Goal: Task Accomplishment & Management: Manage account settings

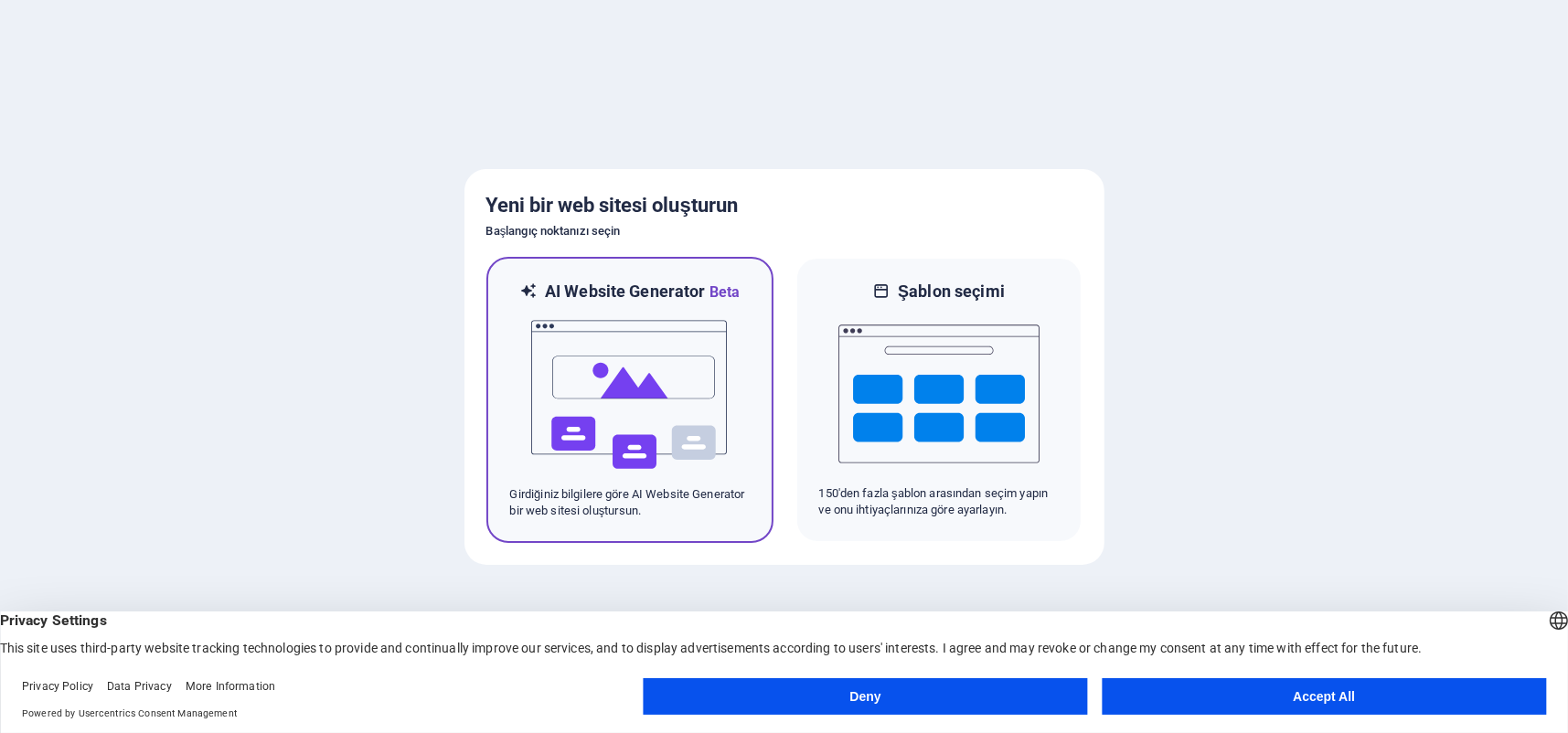
click at [652, 414] on img at bounding box center [629, 395] width 201 height 183
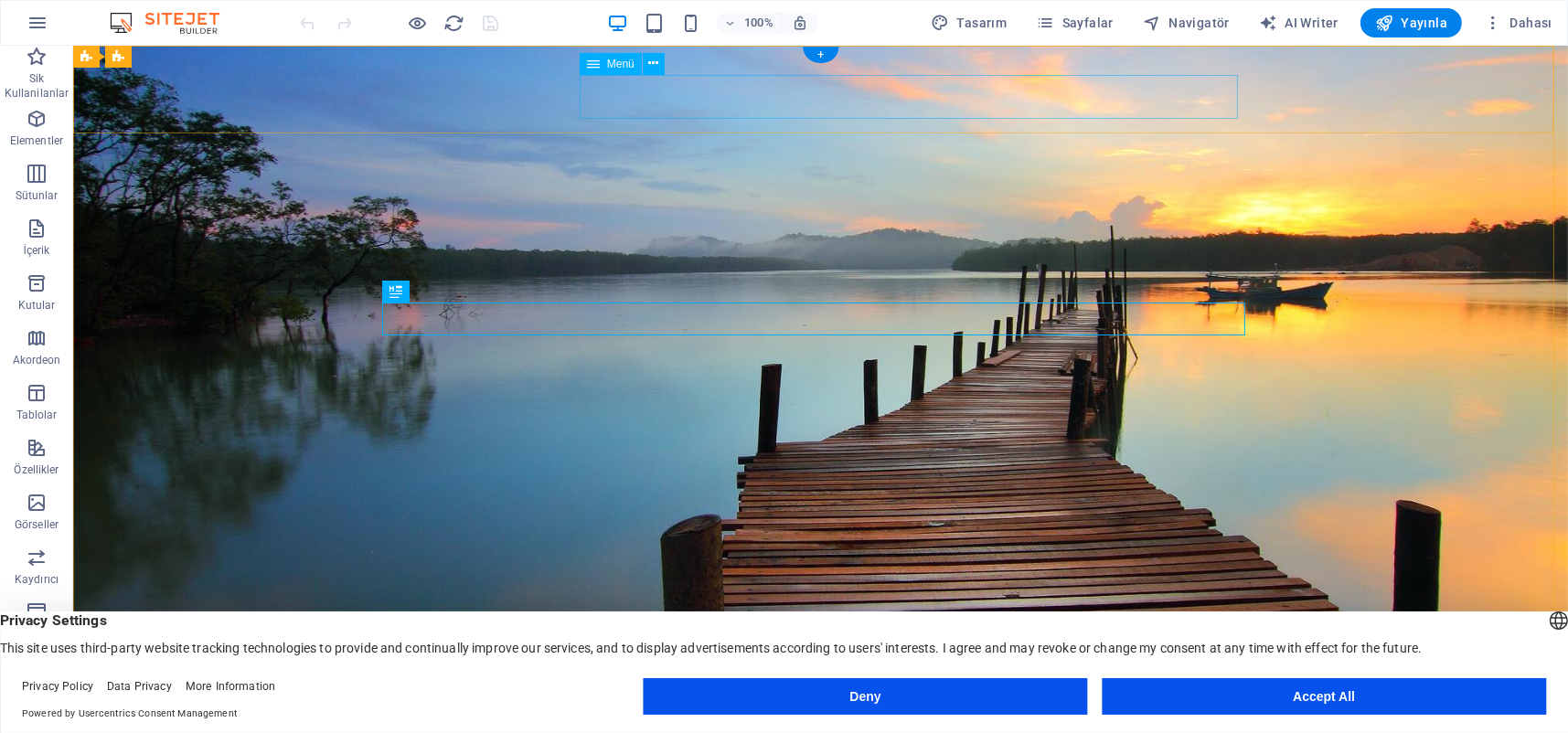
click at [800, 700] on nav "[PERSON_NAME] Hakkımızda Hizmetler Bize Katılın İletişim" at bounding box center [819, 722] width 848 height 44
click at [683, 700] on nav "[PERSON_NAME] Hakkımızda Hizmetler Bize Katılın İletişim" at bounding box center [819, 722] width 848 height 44
click at [647, 65] on button at bounding box center [654, 64] width 22 height 22
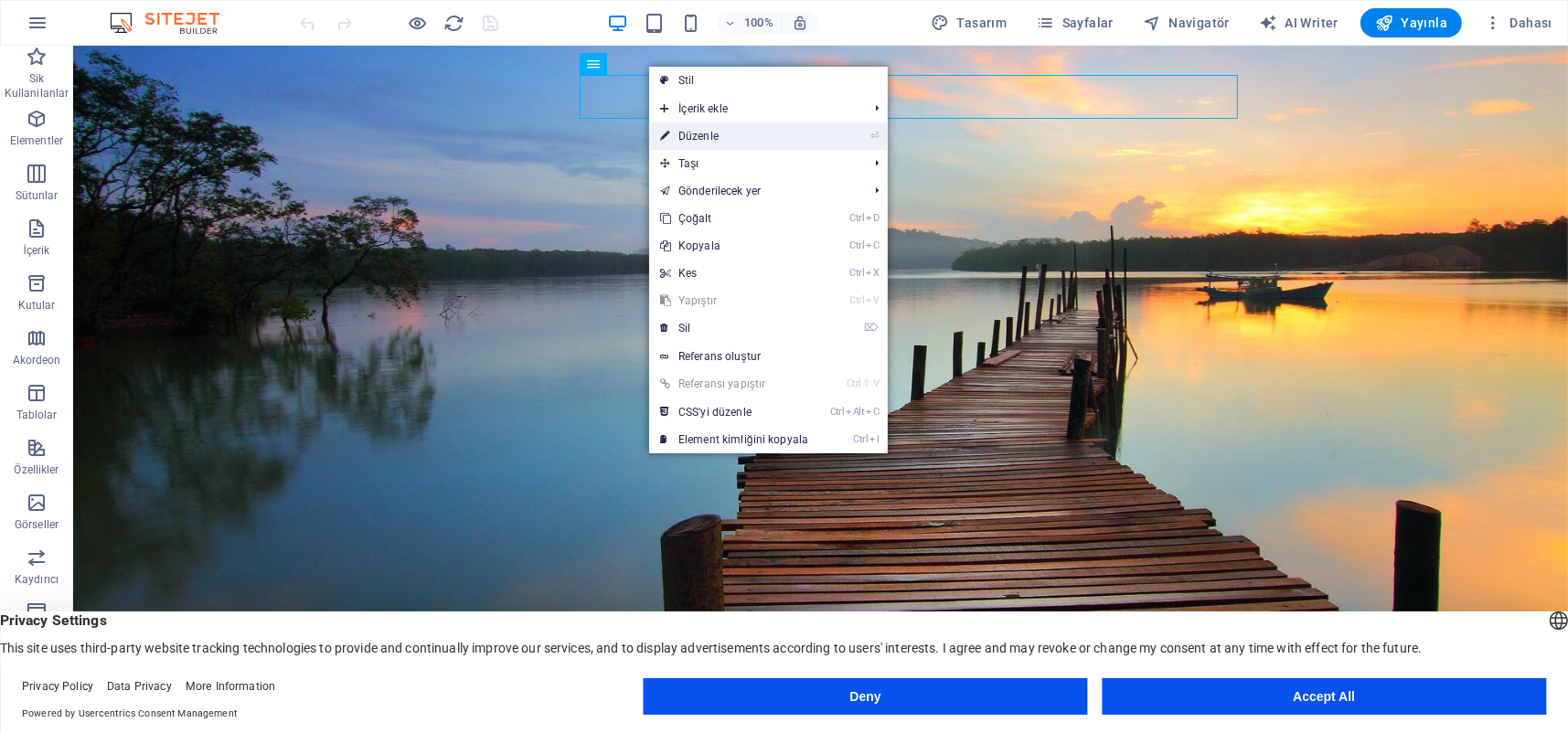
click at [705, 128] on link "⏎ Düzenle" at bounding box center [734, 136] width 170 height 27
select select
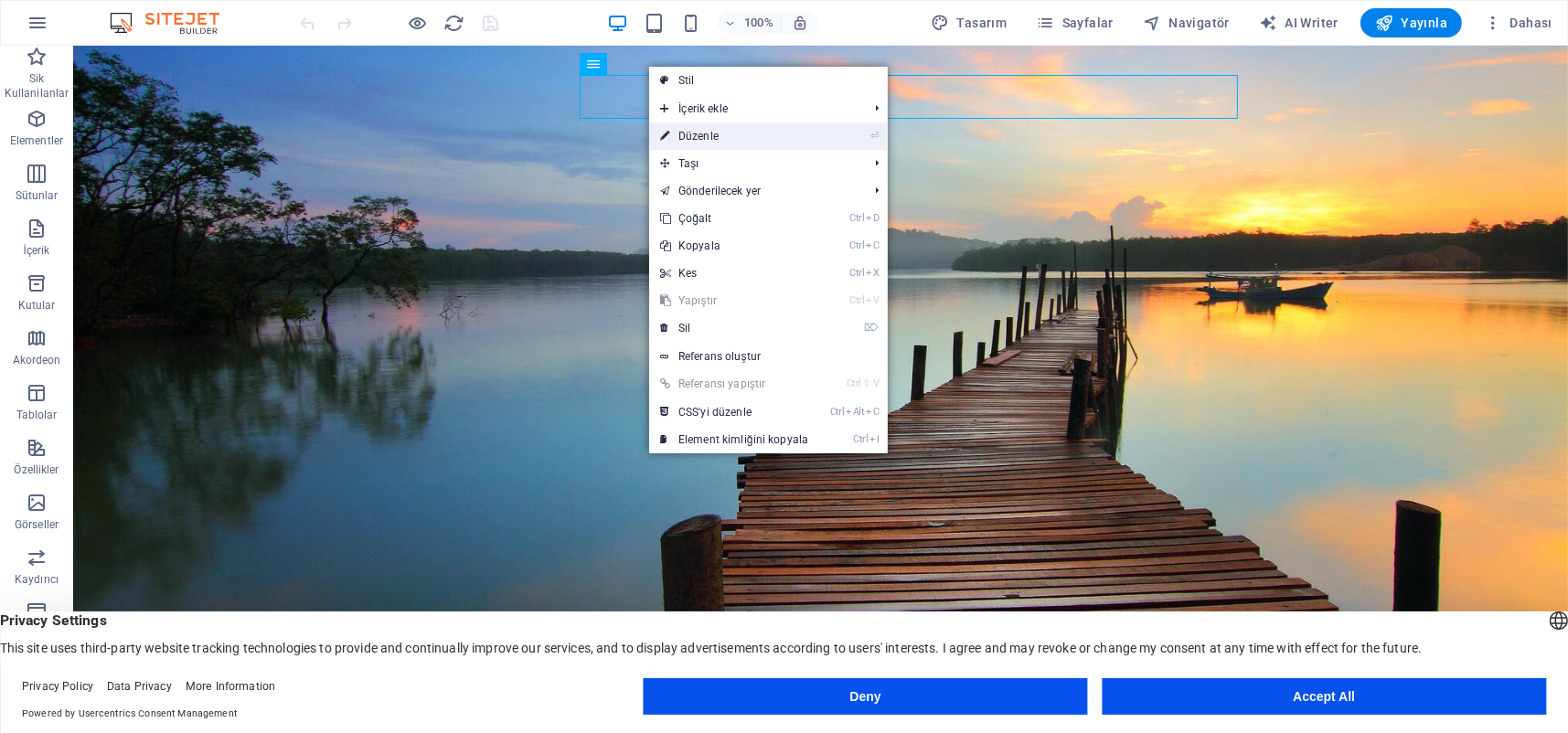
select select
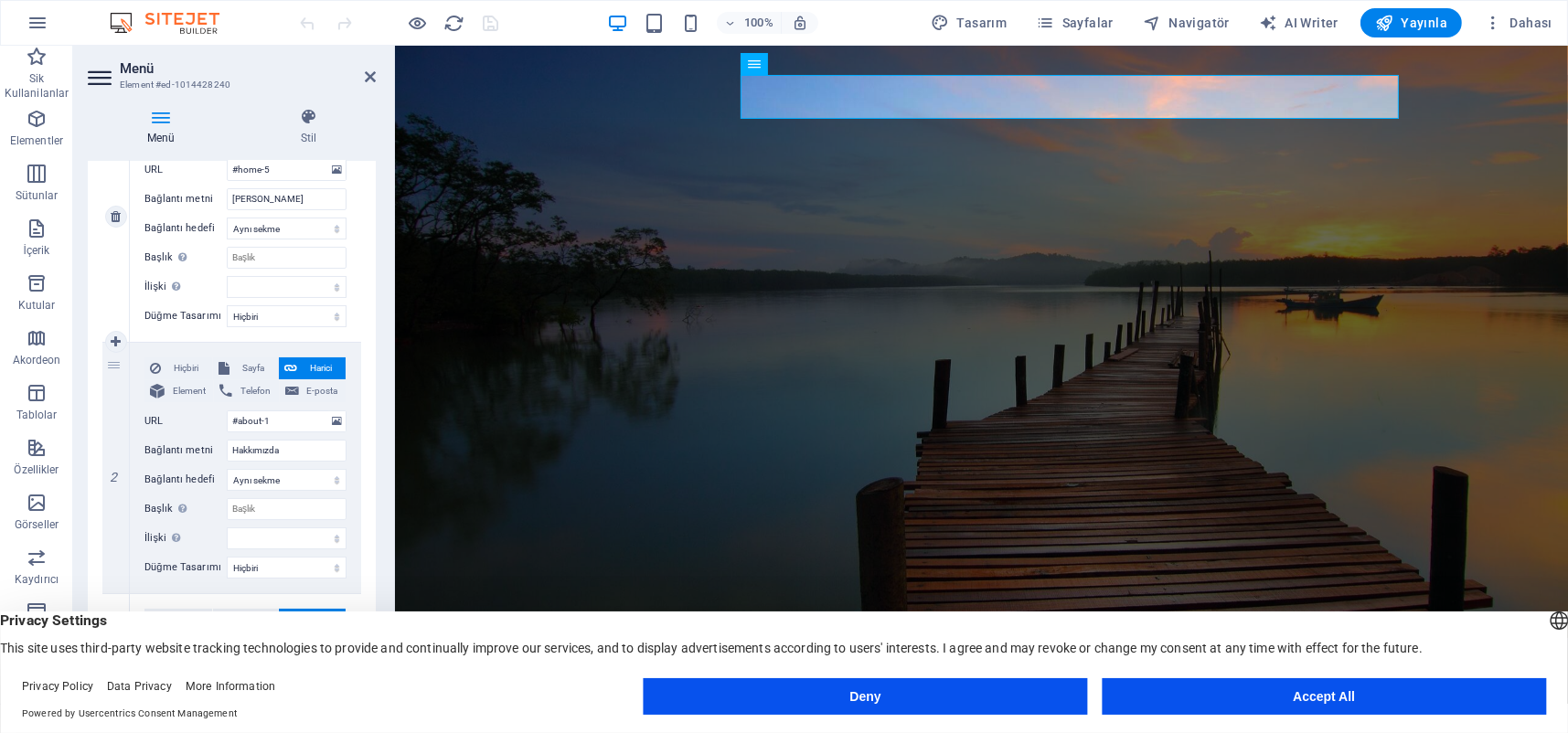
scroll to position [122, 0]
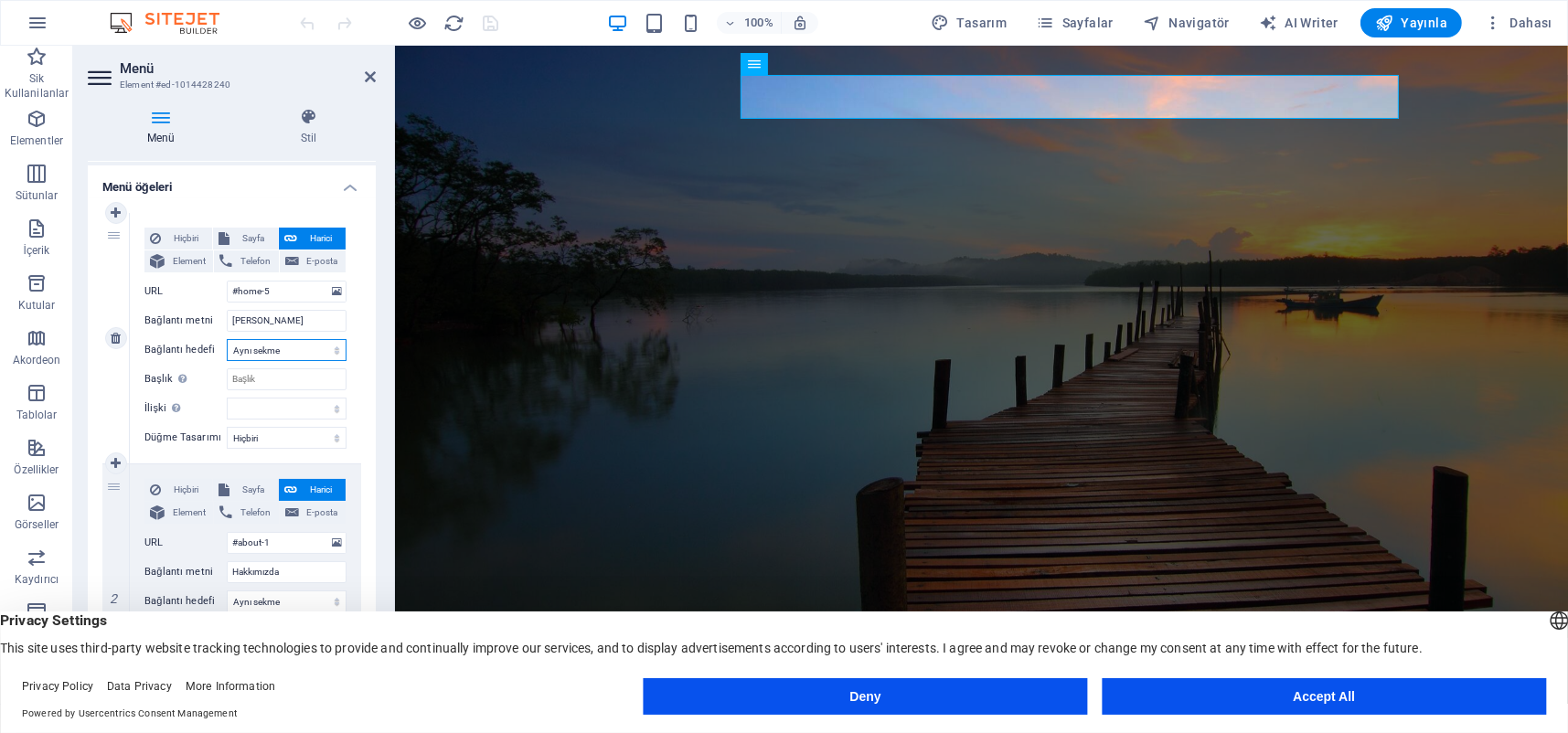
click at [327, 354] on select "Yeni sekme Aynı sekme Kaplama" at bounding box center [286, 350] width 120 height 22
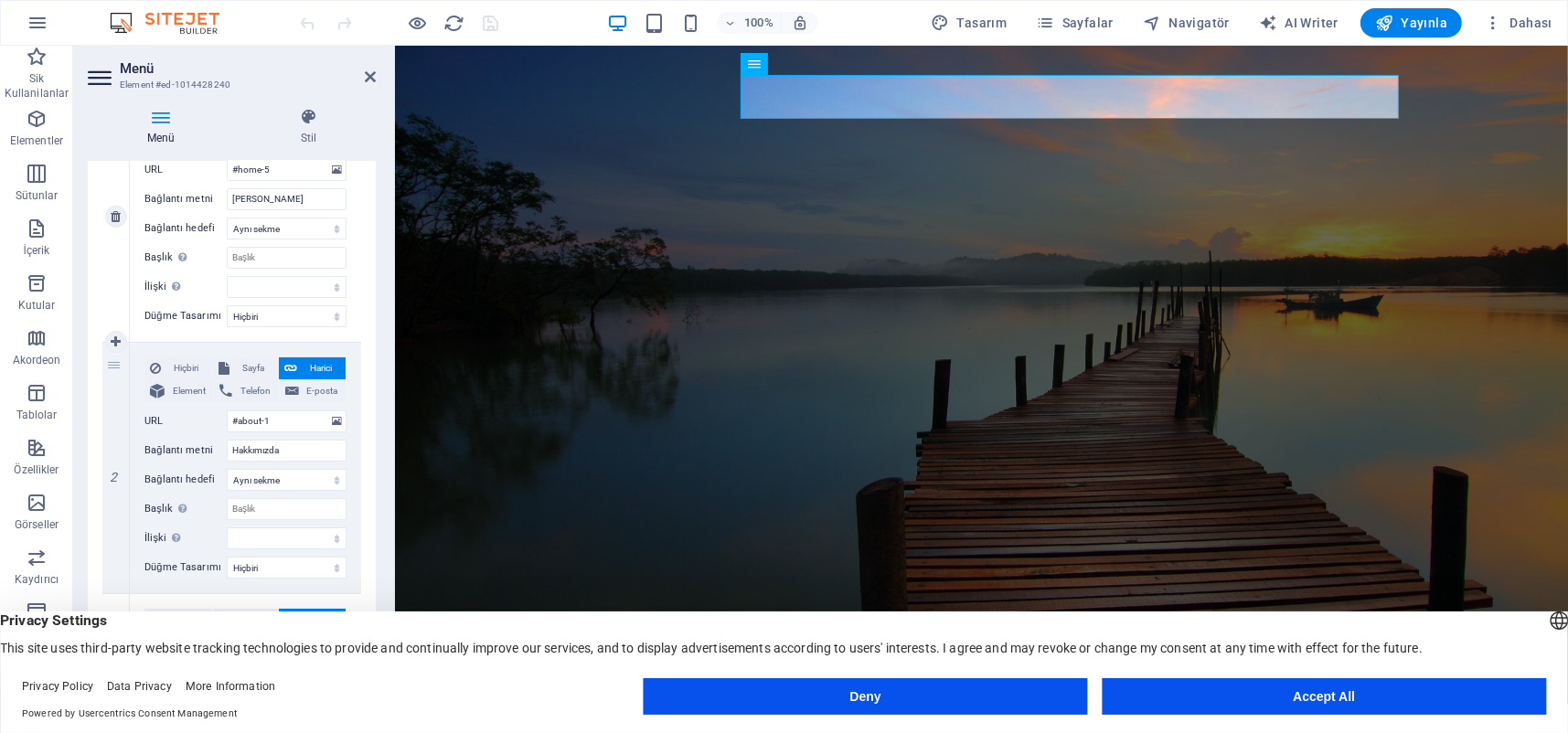
click at [304, 325] on div "Hiçbiri Sayfa Harici Element Telefon E-posta Sayfa Home Subpage Legal Notice Pr…" at bounding box center [245, 216] width 231 height 251
click at [304, 322] on select "Hiçbiri Varsayılan Birincil İkincil" at bounding box center [286, 317] width 120 height 22
click at [304, 321] on select "Hiçbiri Varsayılan Birincil İkincil" at bounding box center [286, 317] width 120 height 22
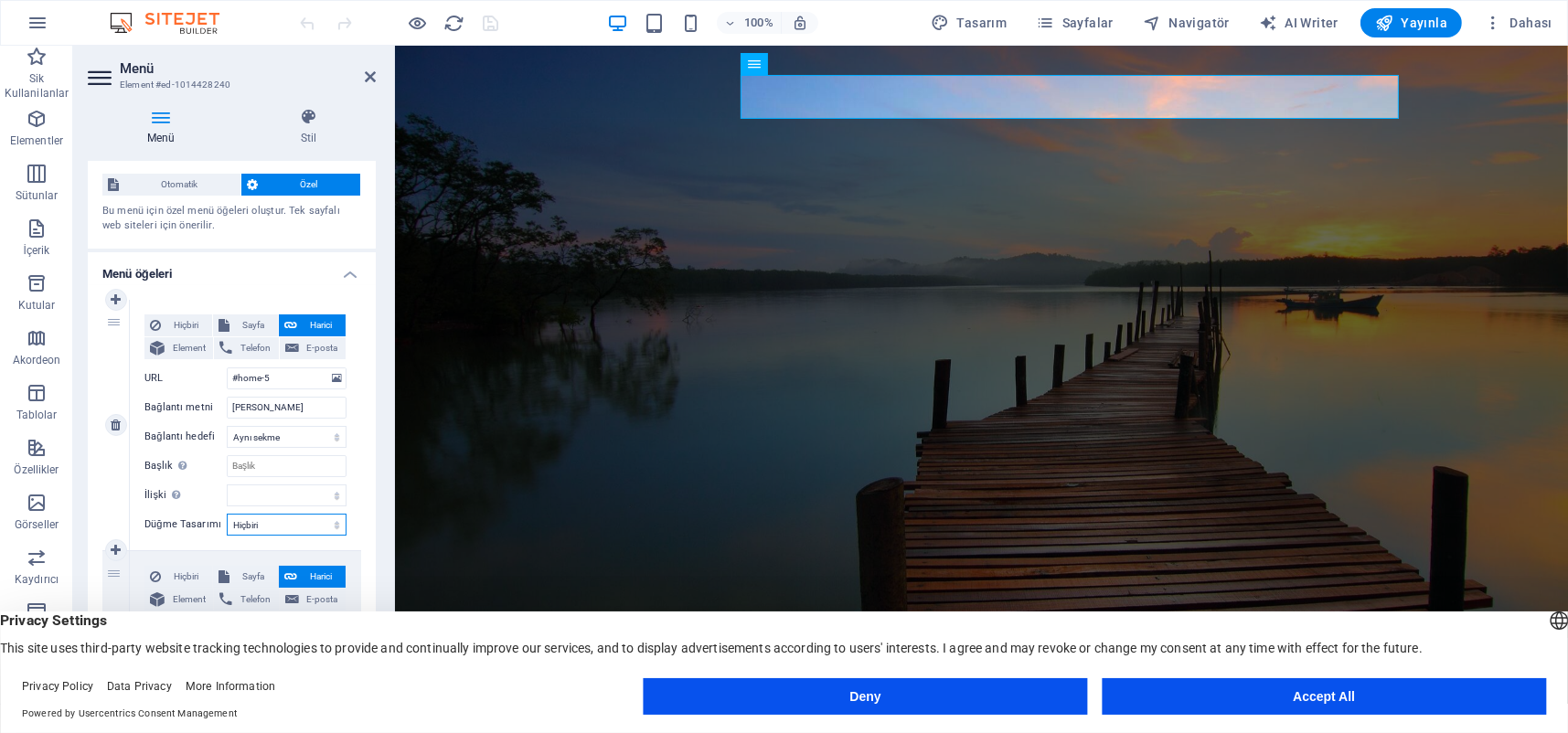
scroll to position [0, 0]
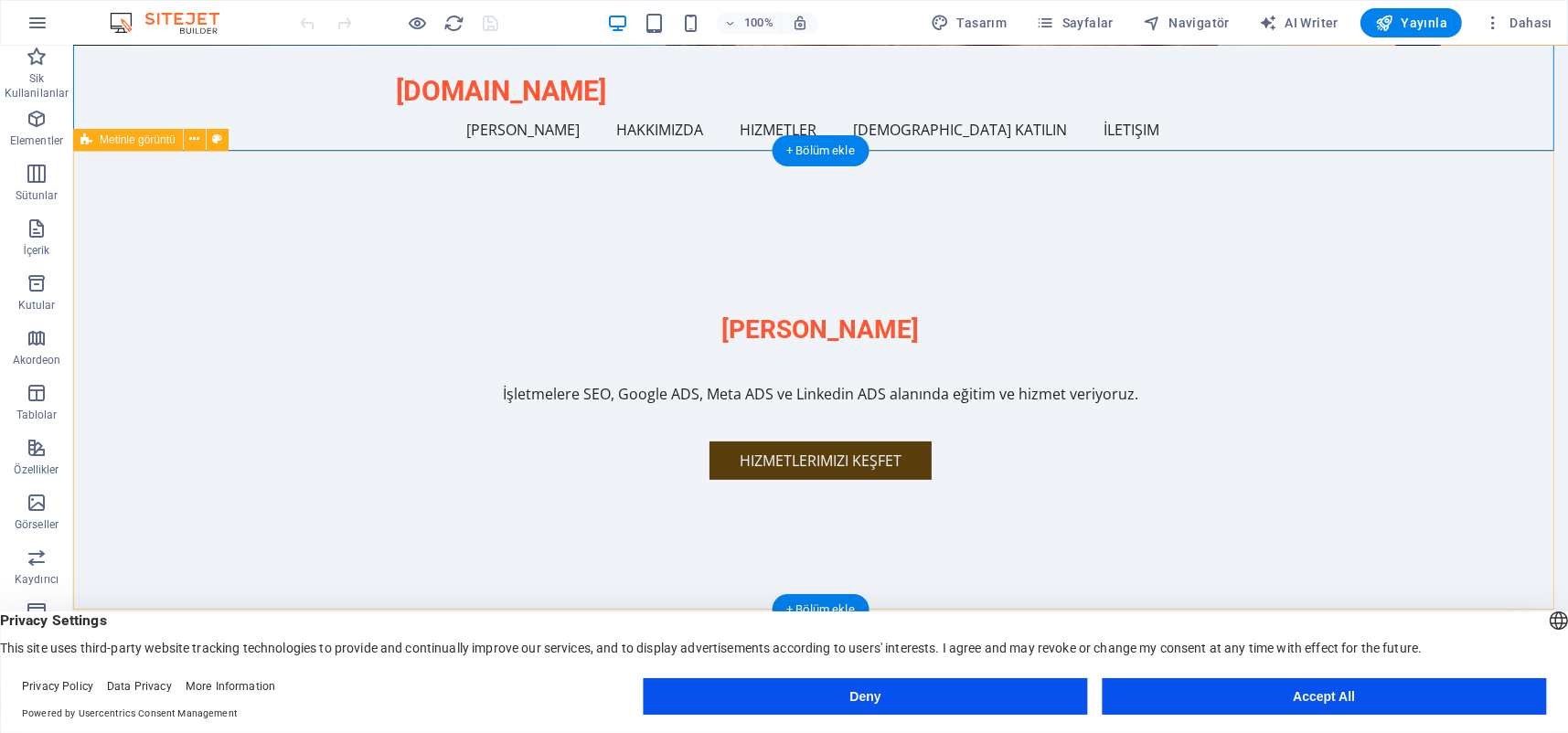
scroll to position [487, 0]
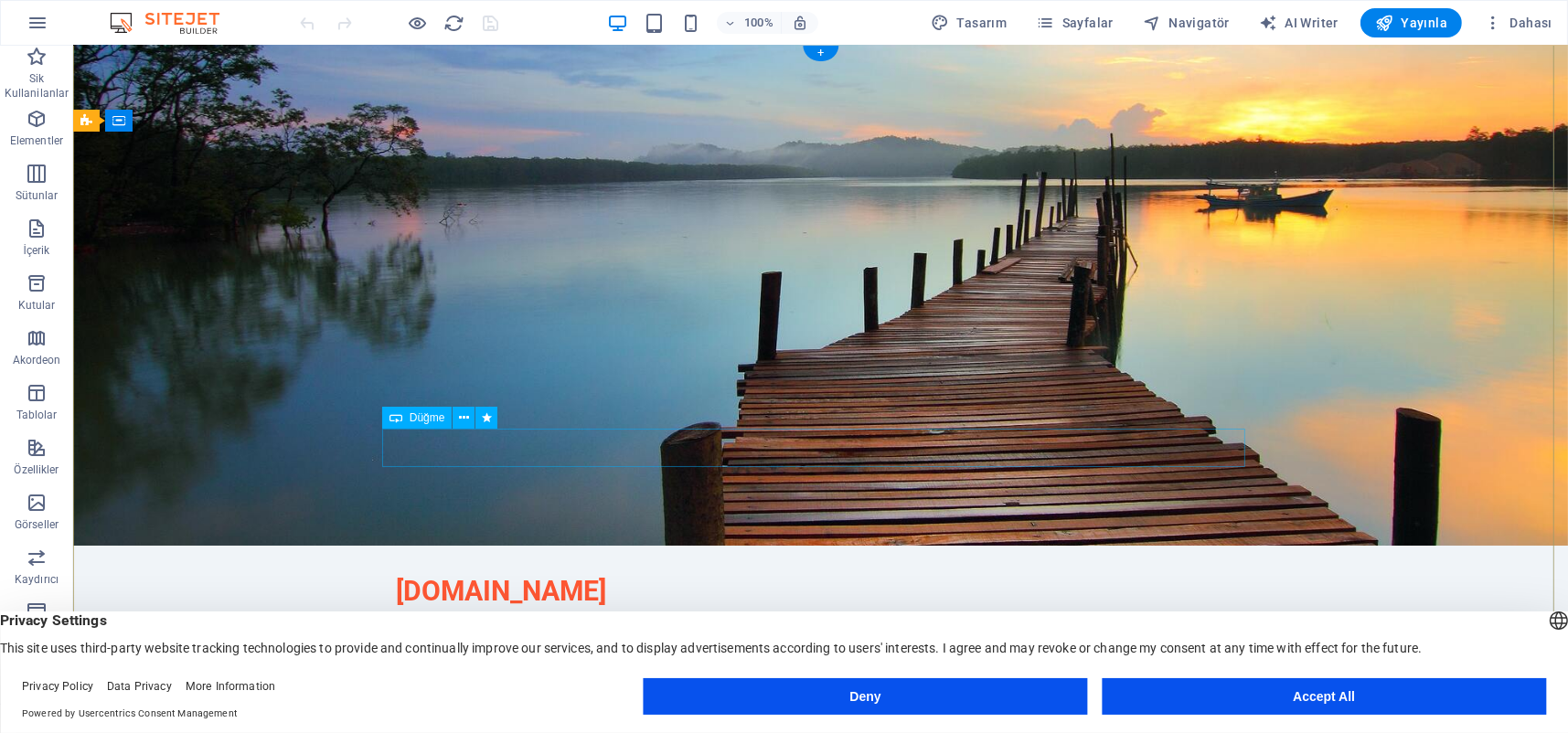
scroll to position [0, 0]
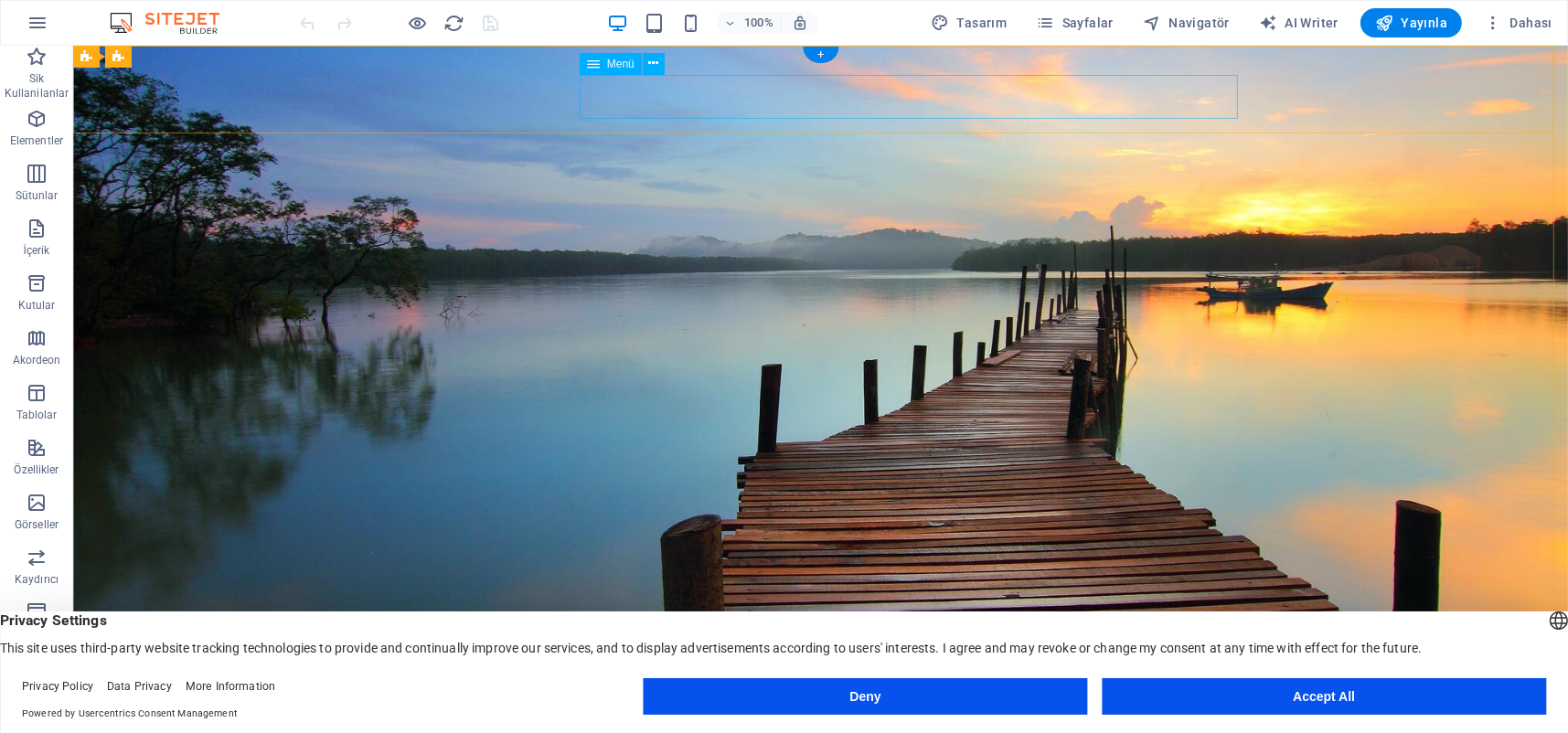
click at [910, 700] on nav "[PERSON_NAME] Hakkımızda Hizmetler Bize Katılın İletişim" at bounding box center [819, 722] width 848 height 44
click at [616, 700] on nav "[PERSON_NAME] Hakkımızda Hizmetler Bize Katılın İletişim" at bounding box center [819, 722] width 848 height 44
drag, startPoint x: 616, startPoint y: 102, endPoint x: 291, endPoint y: 103, distance: 325.0
click at [614, 700] on nav "[PERSON_NAME] Hakkımızda Hizmetler Bize Katılın İletişim" at bounding box center [819, 722] width 848 height 44
select select
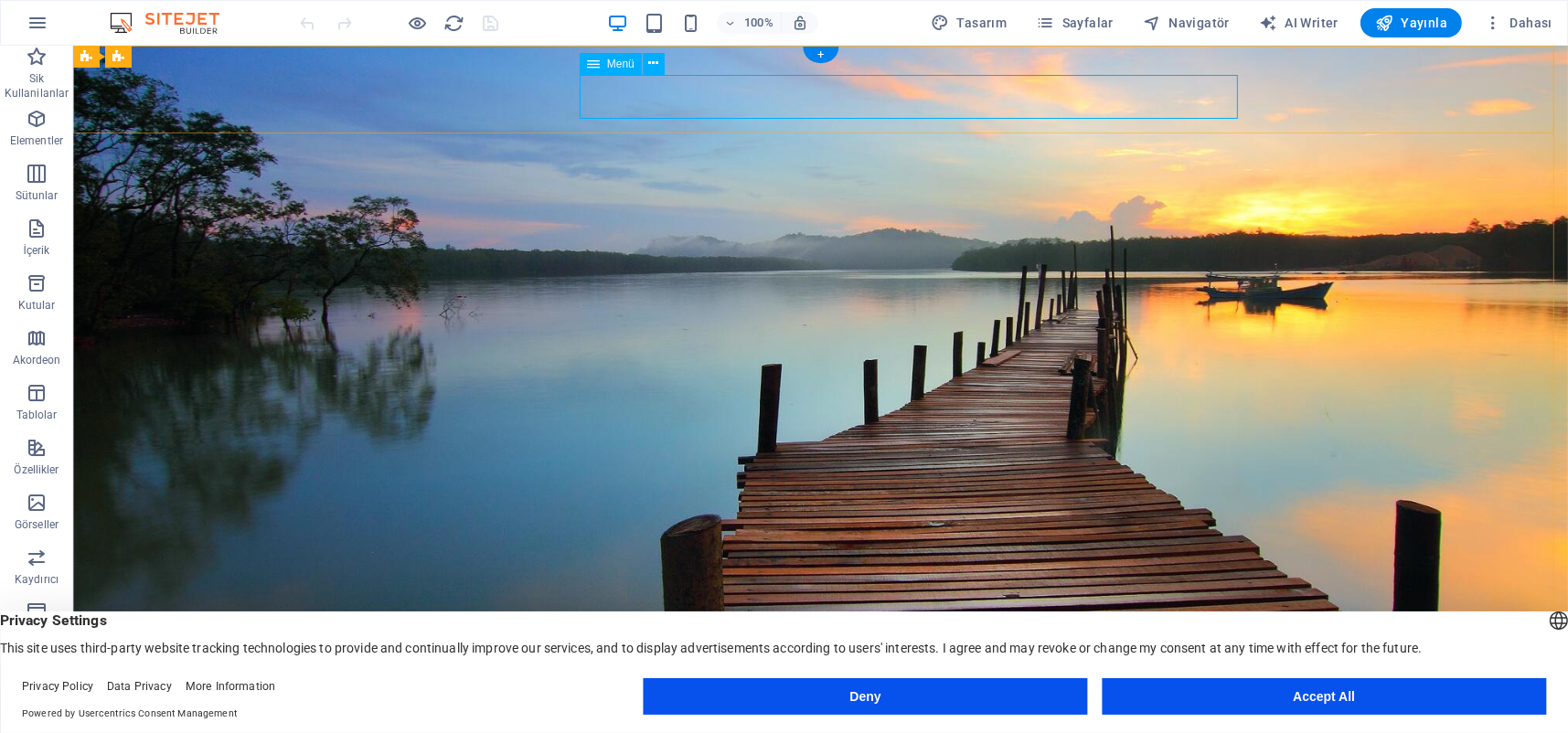
select select
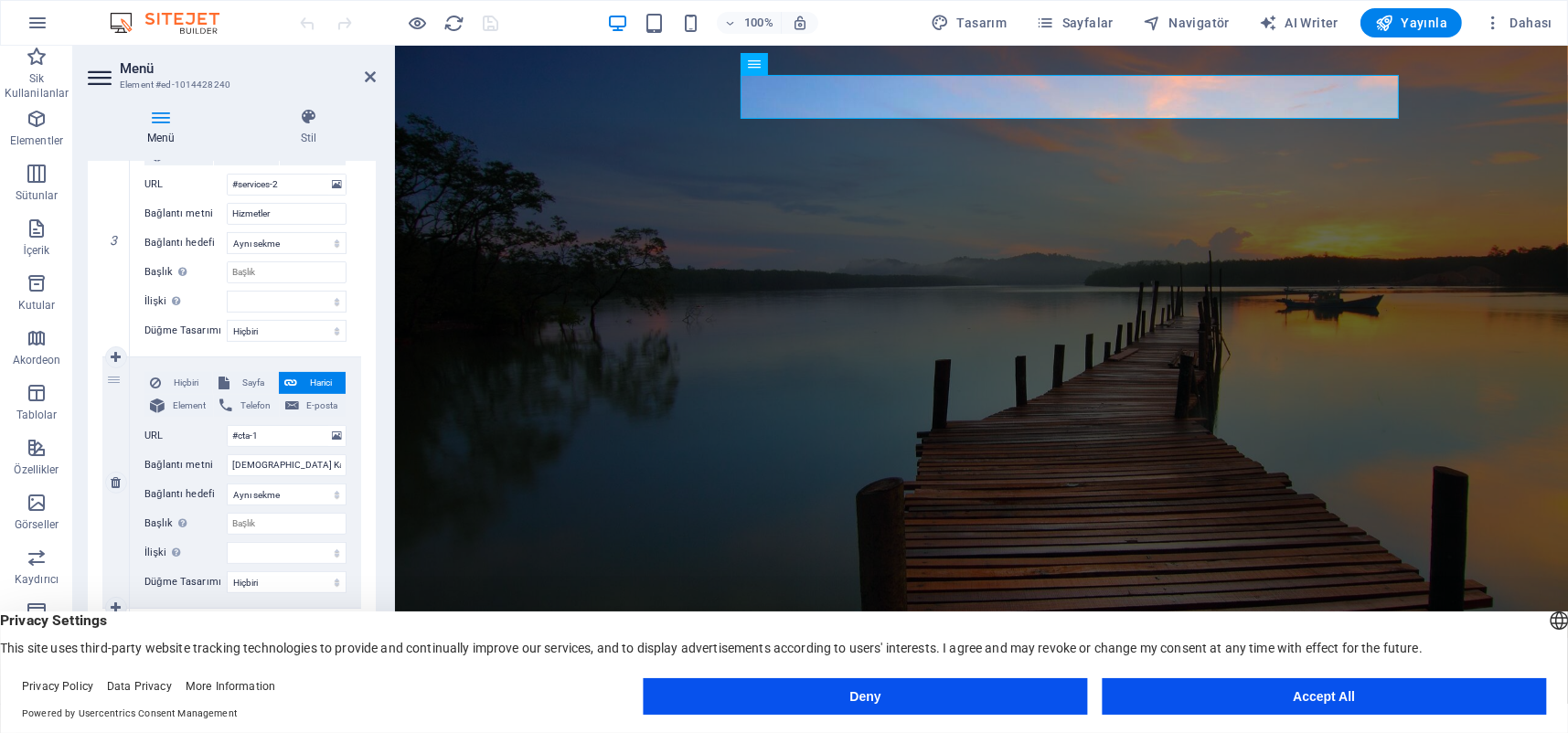
scroll to position [609, 0]
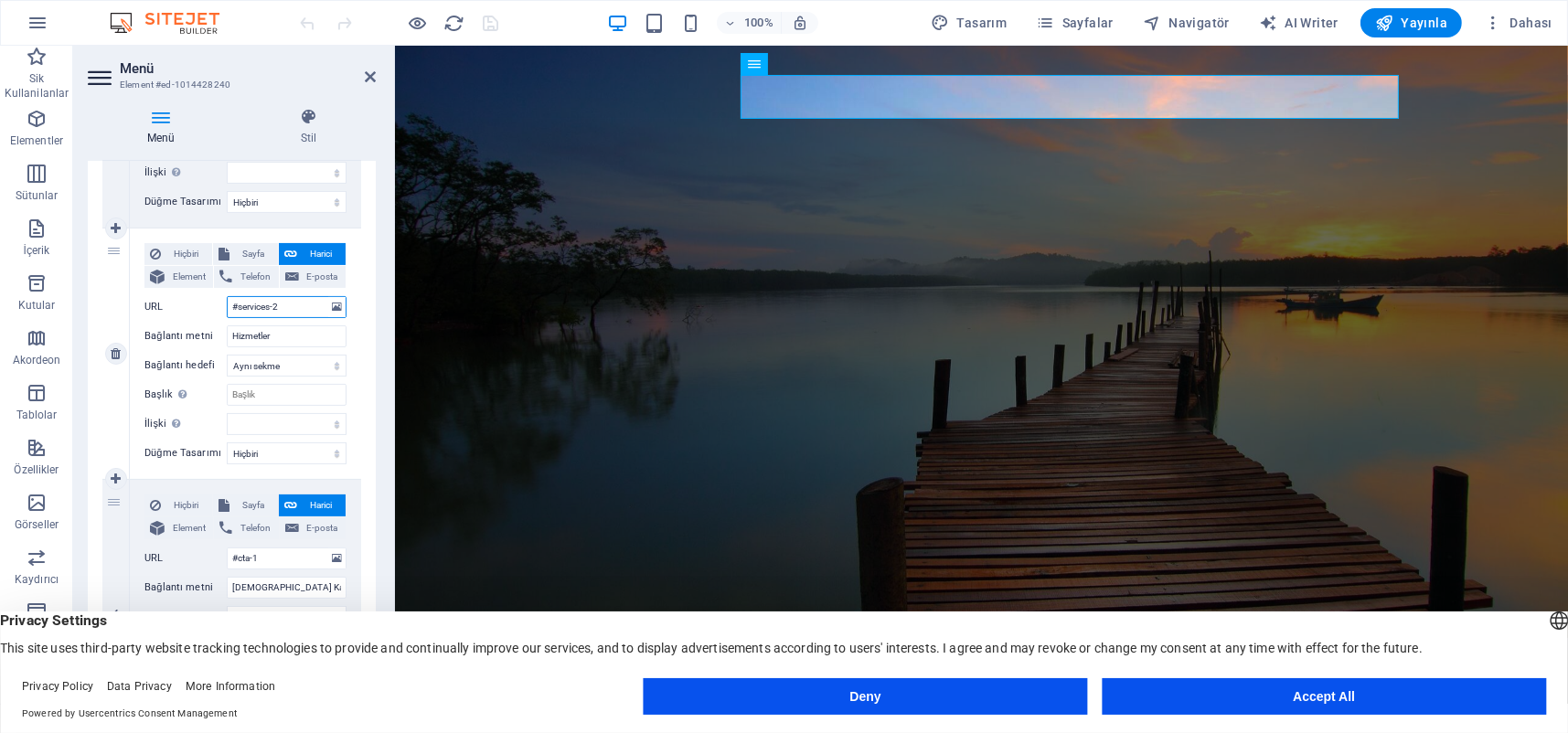
click at [284, 312] on input "#services-2" at bounding box center [286, 307] width 120 height 22
type input "/"
select select
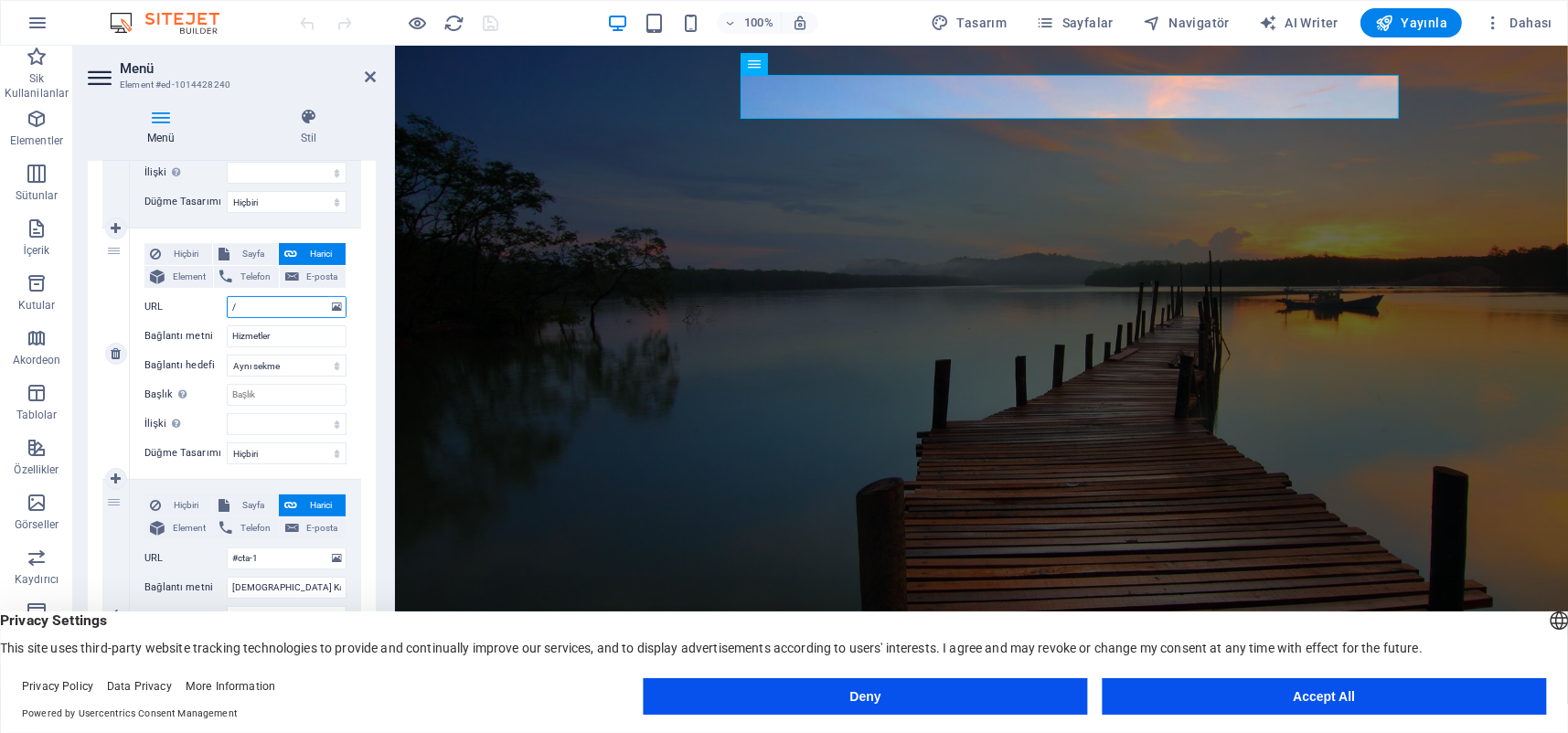
select select
type input "/blog"
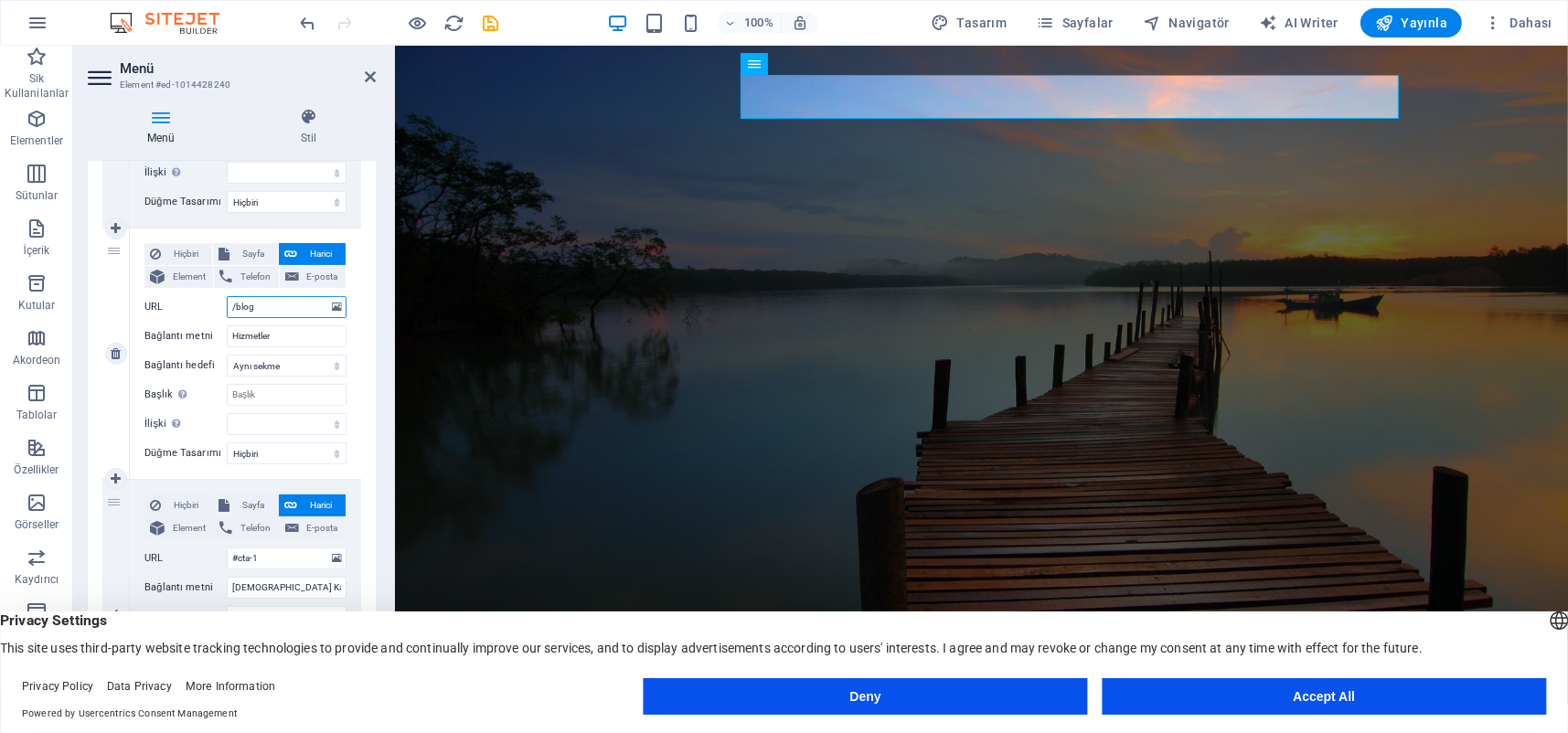
select select
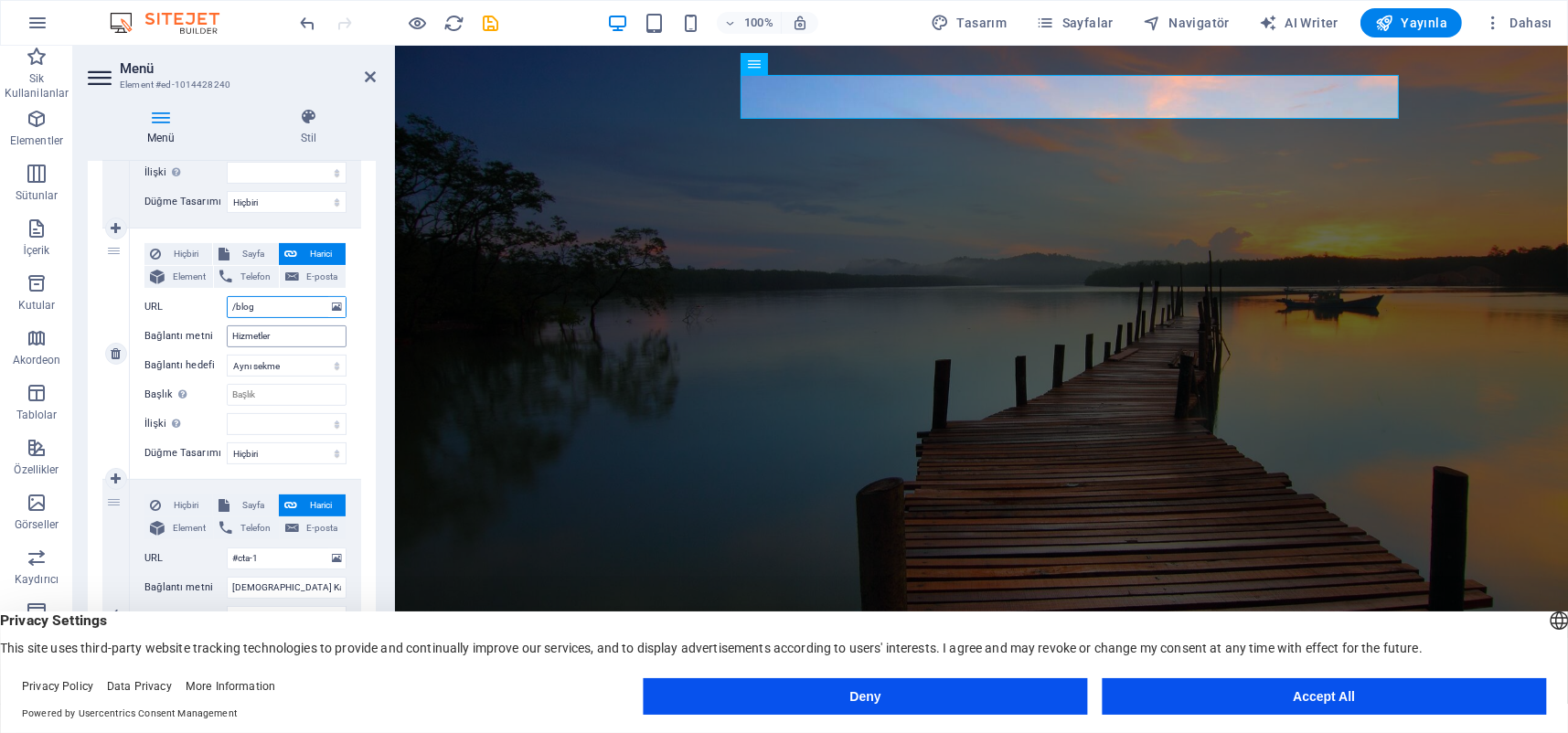
type input "/blog"
click at [271, 337] on input "Hizmetler" at bounding box center [286, 336] width 120 height 22
type input "Blog"
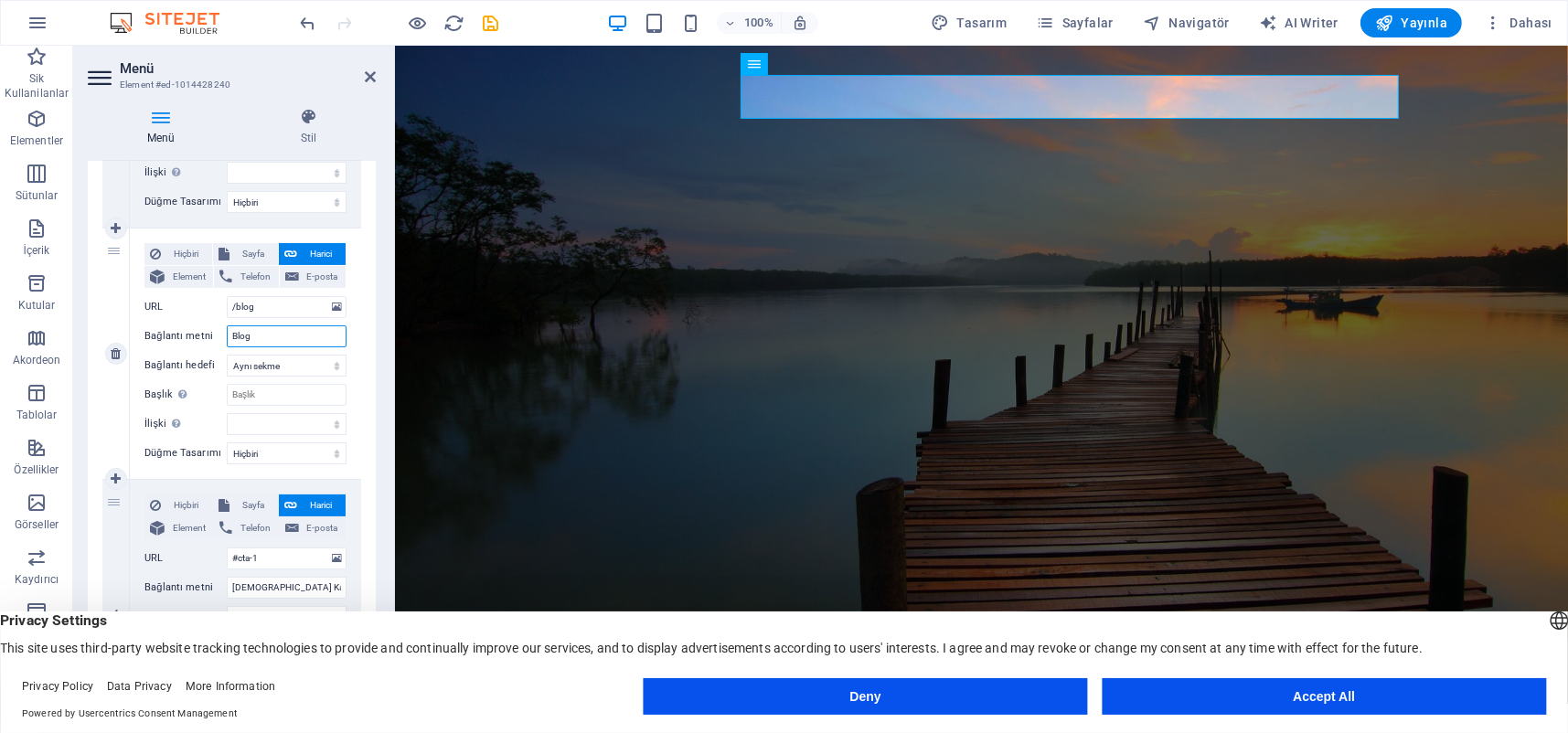
select select
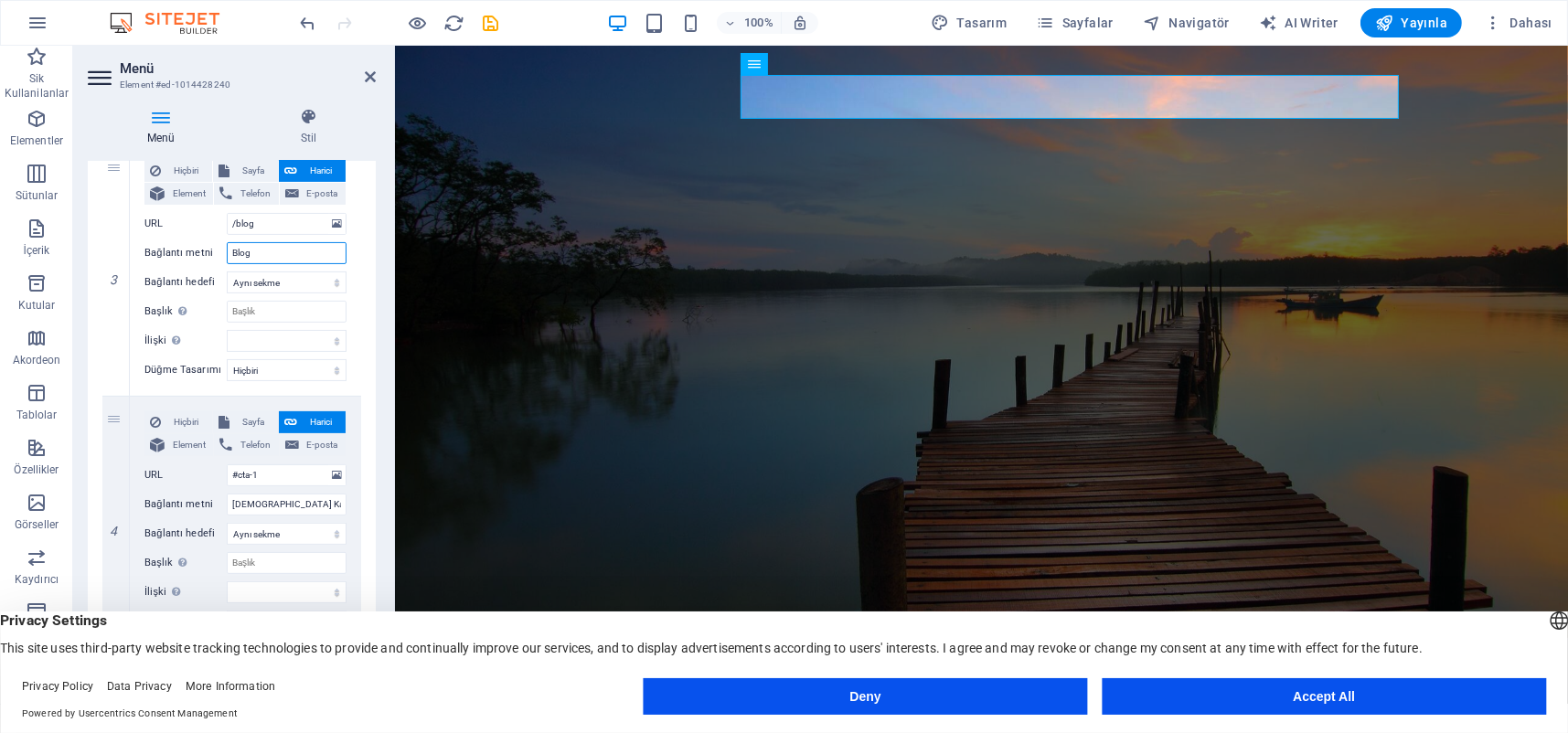
scroll to position [951, 0]
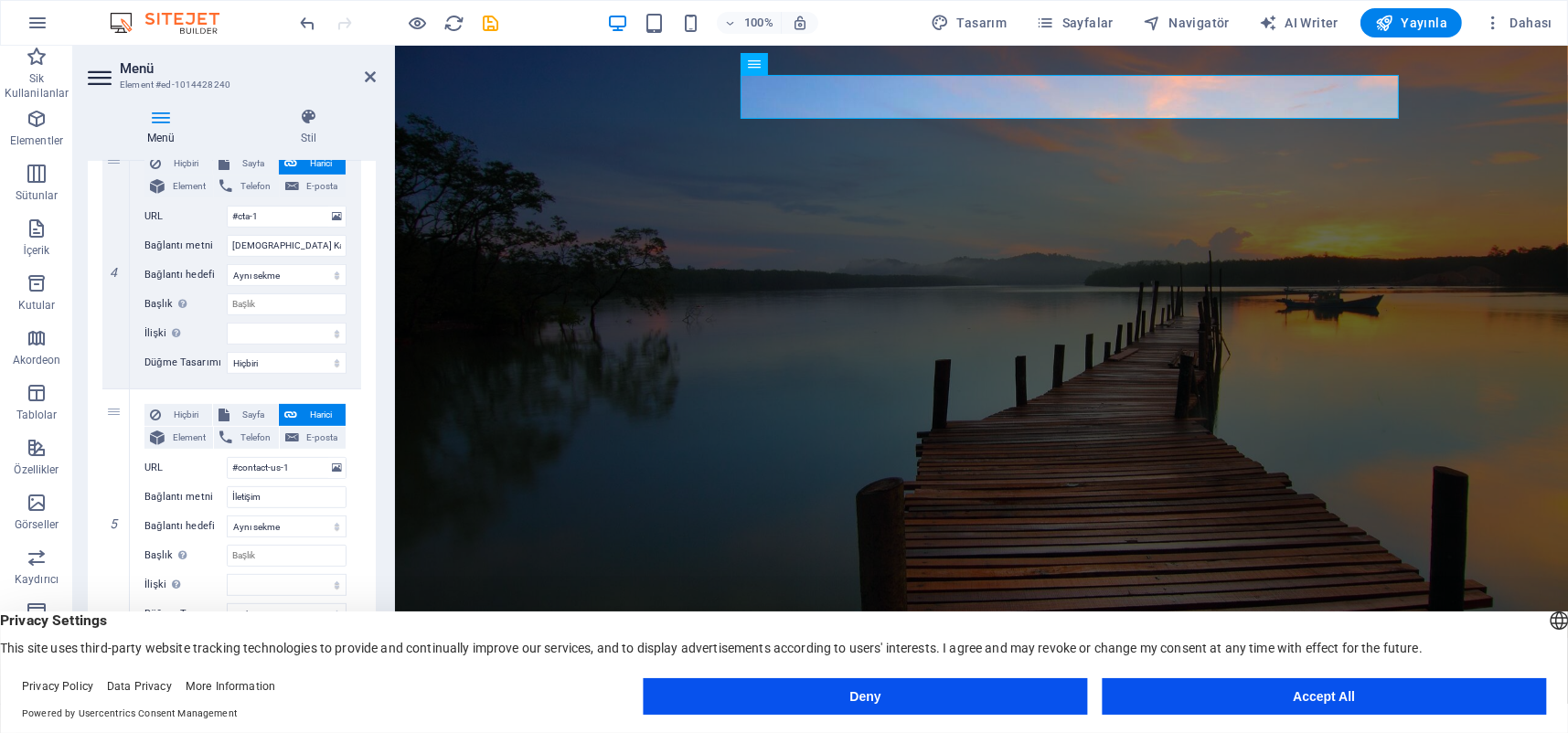
type input "Blog"
click at [1000, 697] on button "Deny" at bounding box center [865, 696] width 444 height 36
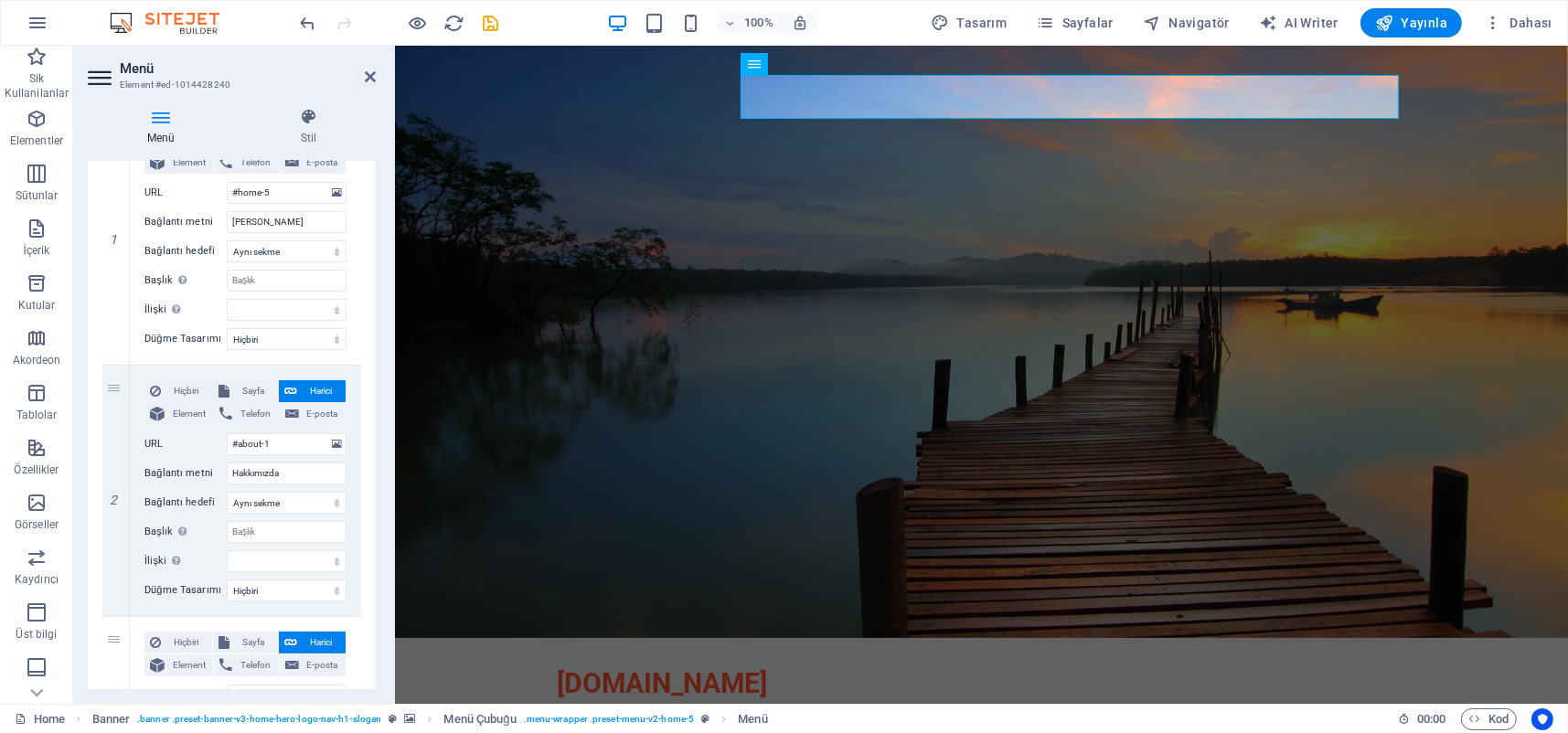
scroll to position [0, 0]
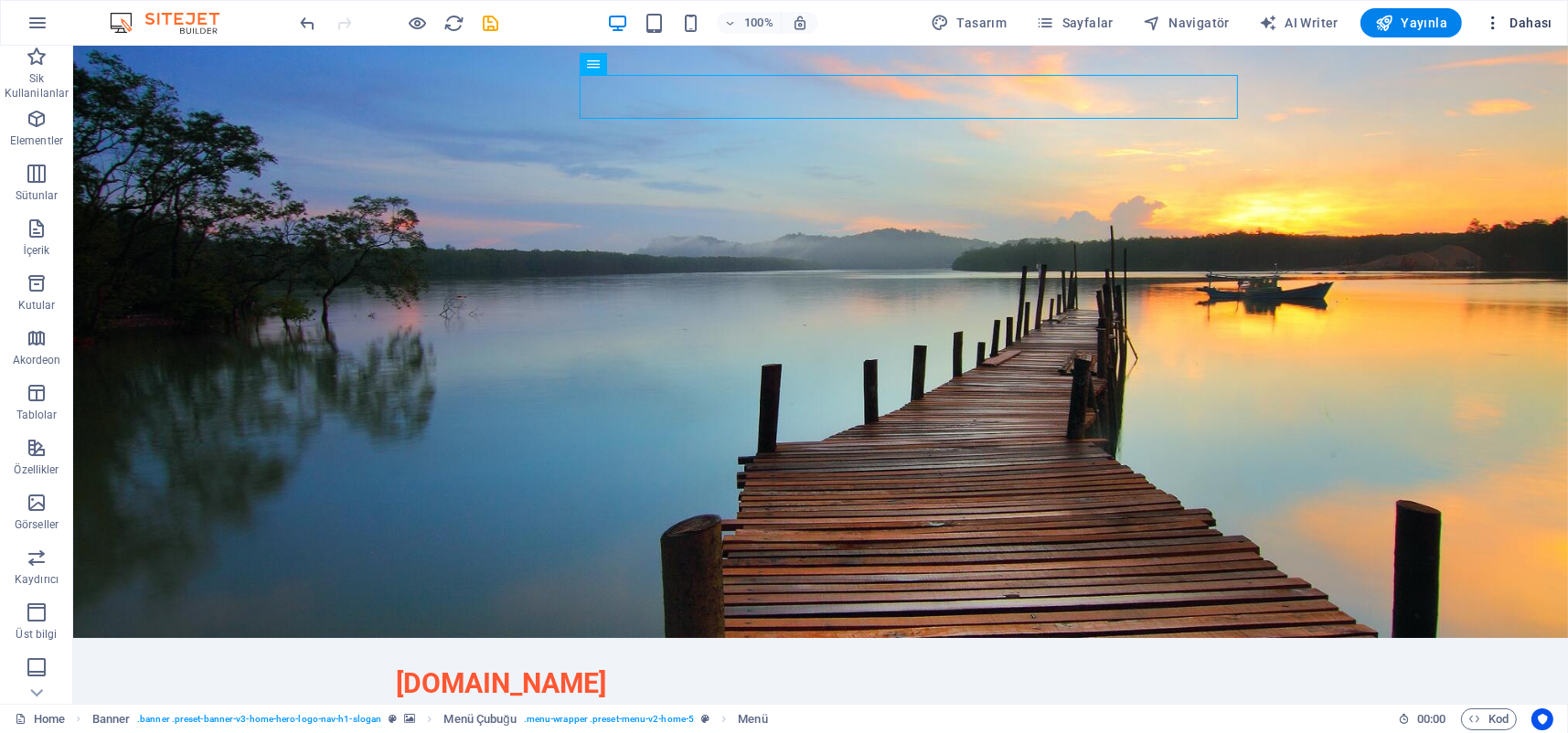
click at [1502, 21] on icon "button" at bounding box center [1493, 23] width 19 height 19
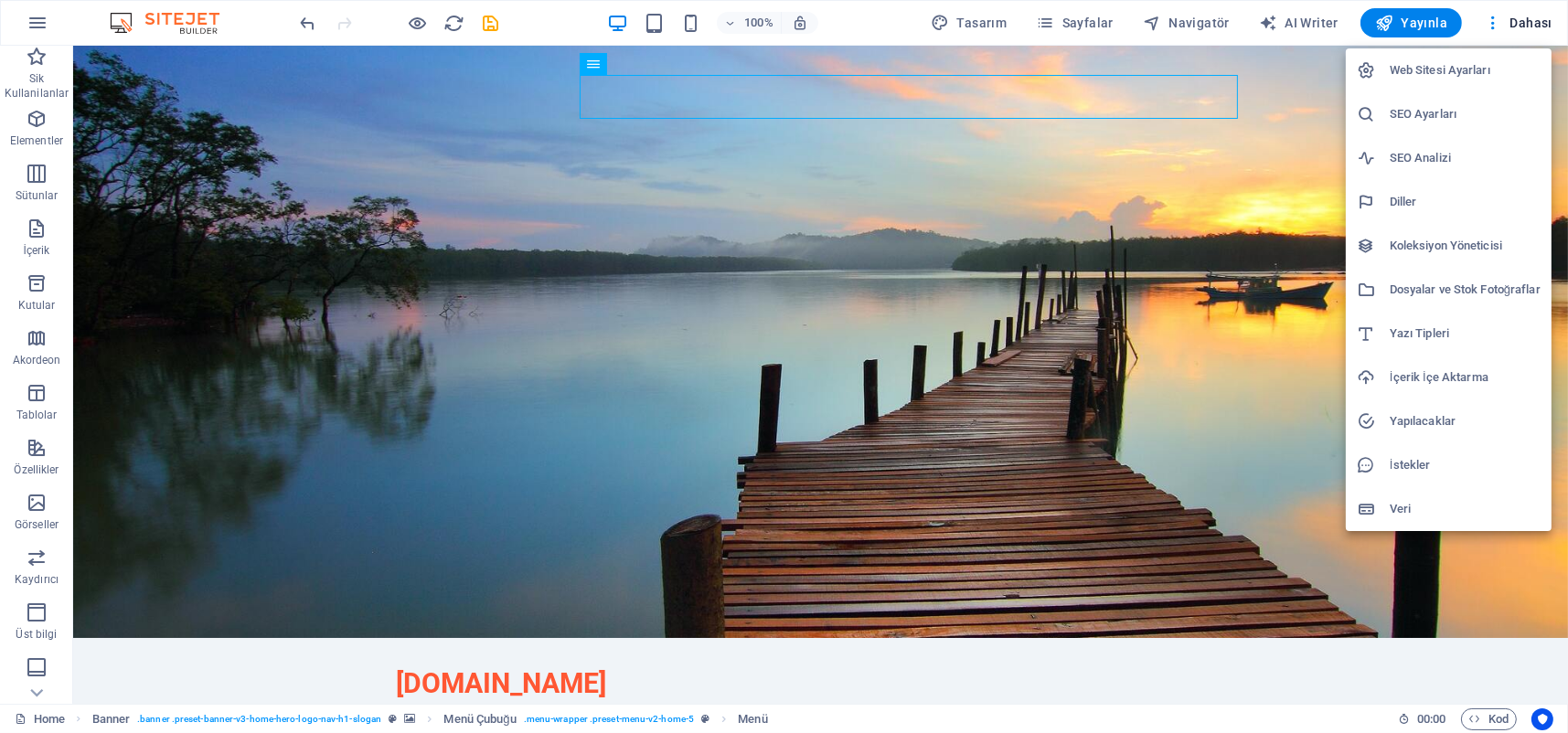
click at [1460, 118] on h6 "SEO Ayarları" at bounding box center [1465, 115] width 151 height 22
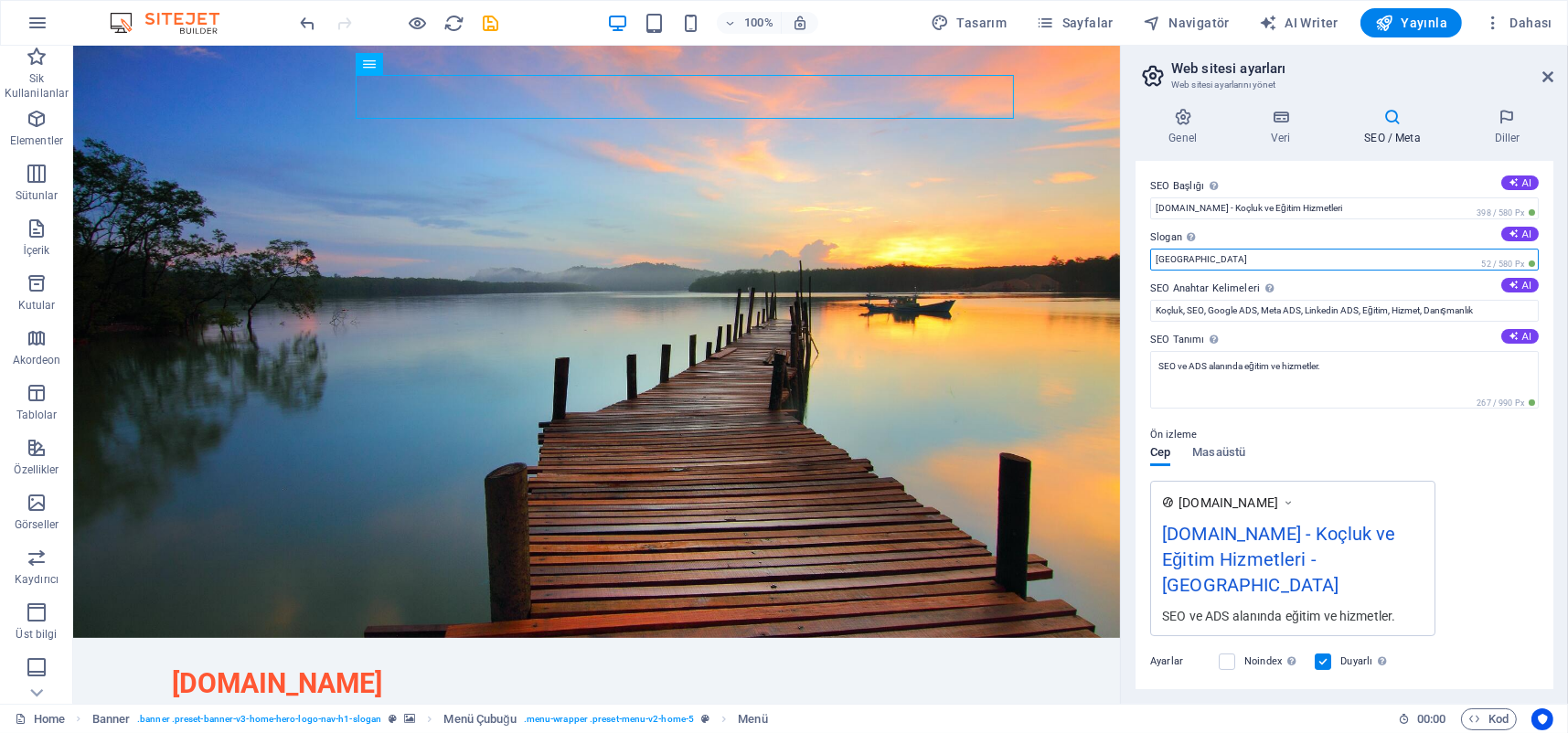
click at [1378, 261] on input "[GEOGRAPHIC_DATA]" at bounding box center [1344, 260] width 388 height 22
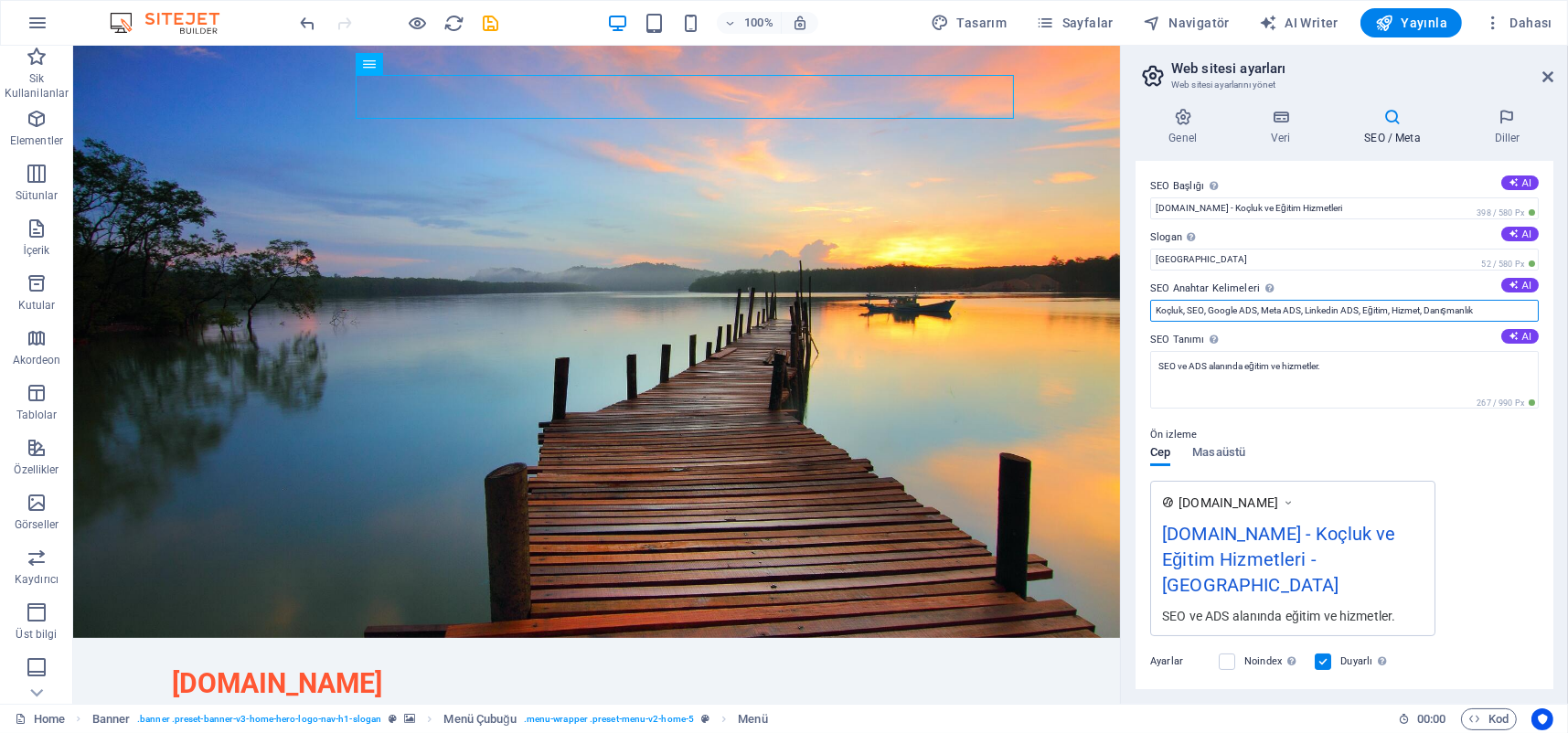
click at [1394, 303] on input "Koçluk, SEO, Google ADS, Meta ADS, Linkedin ADS, Eğitim, Hizmet, Danışmanlık" at bounding box center [1344, 311] width 388 height 22
click at [1198, 116] on icon at bounding box center [1183, 117] width 95 height 19
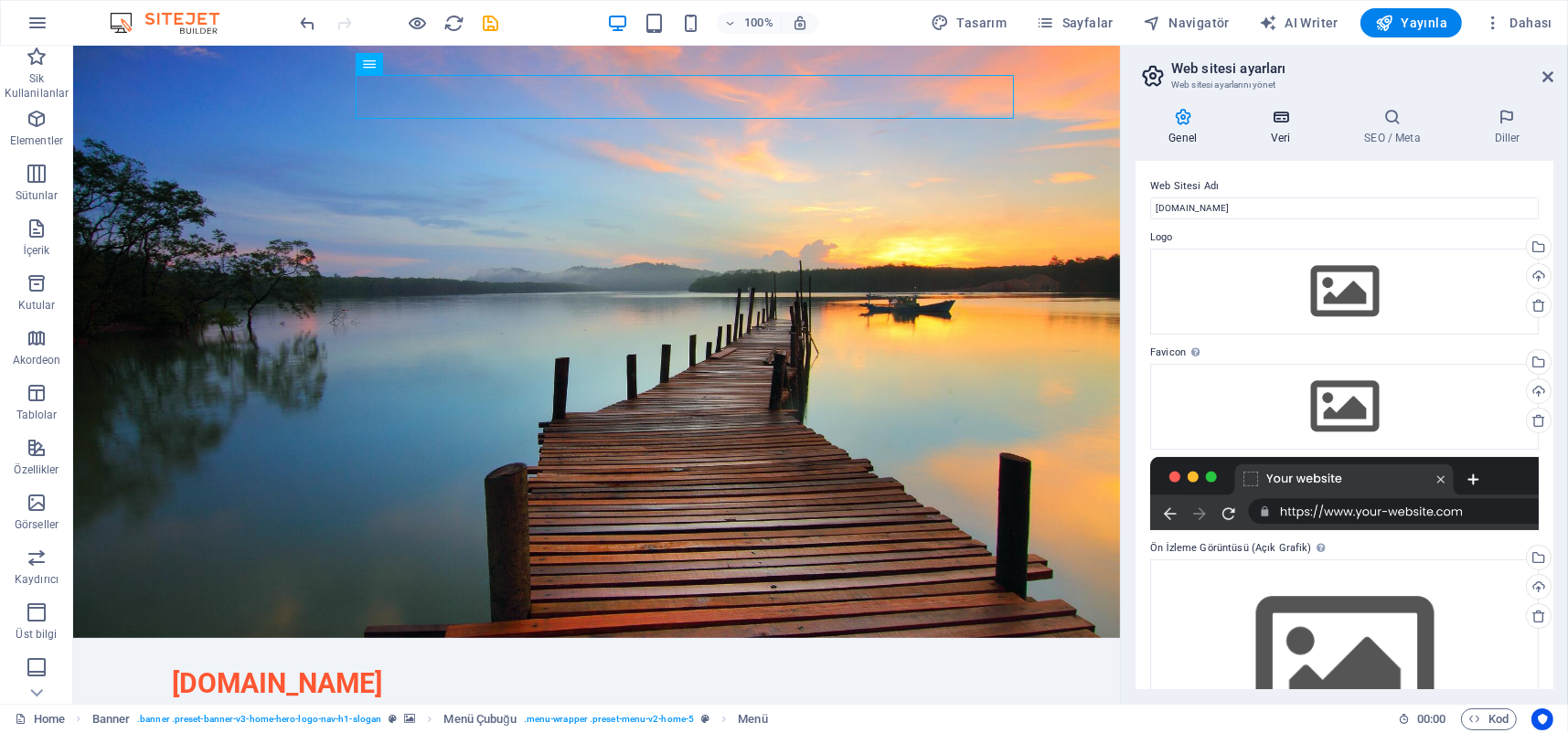
click at [1286, 118] on icon at bounding box center [1280, 117] width 86 height 19
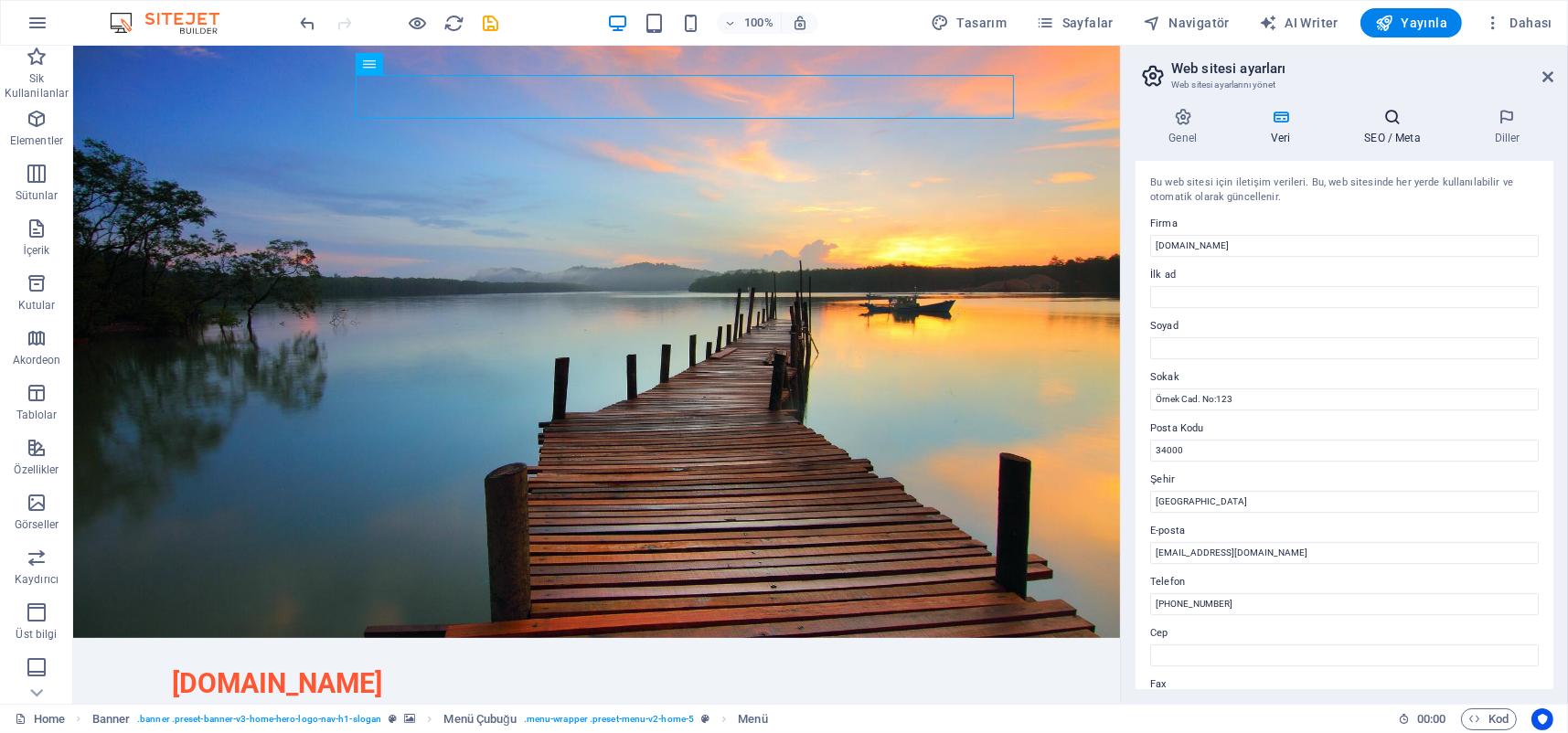
click at [1399, 127] on h4 "SEO / Meta" at bounding box center [1395, 127] width 129 height 38
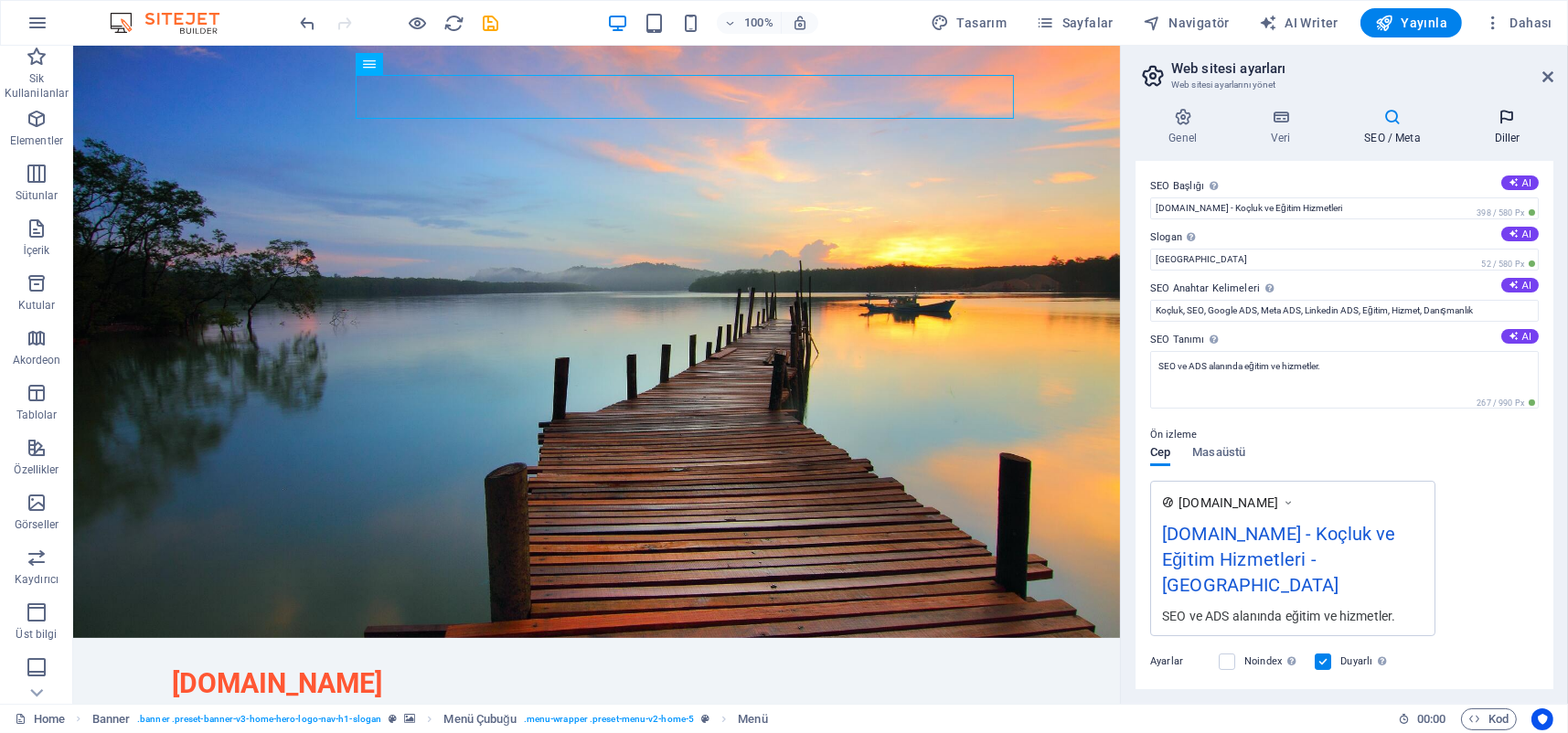
click at [1509, 122] on icon at bounding box center [1507, 117] width 92 height 19
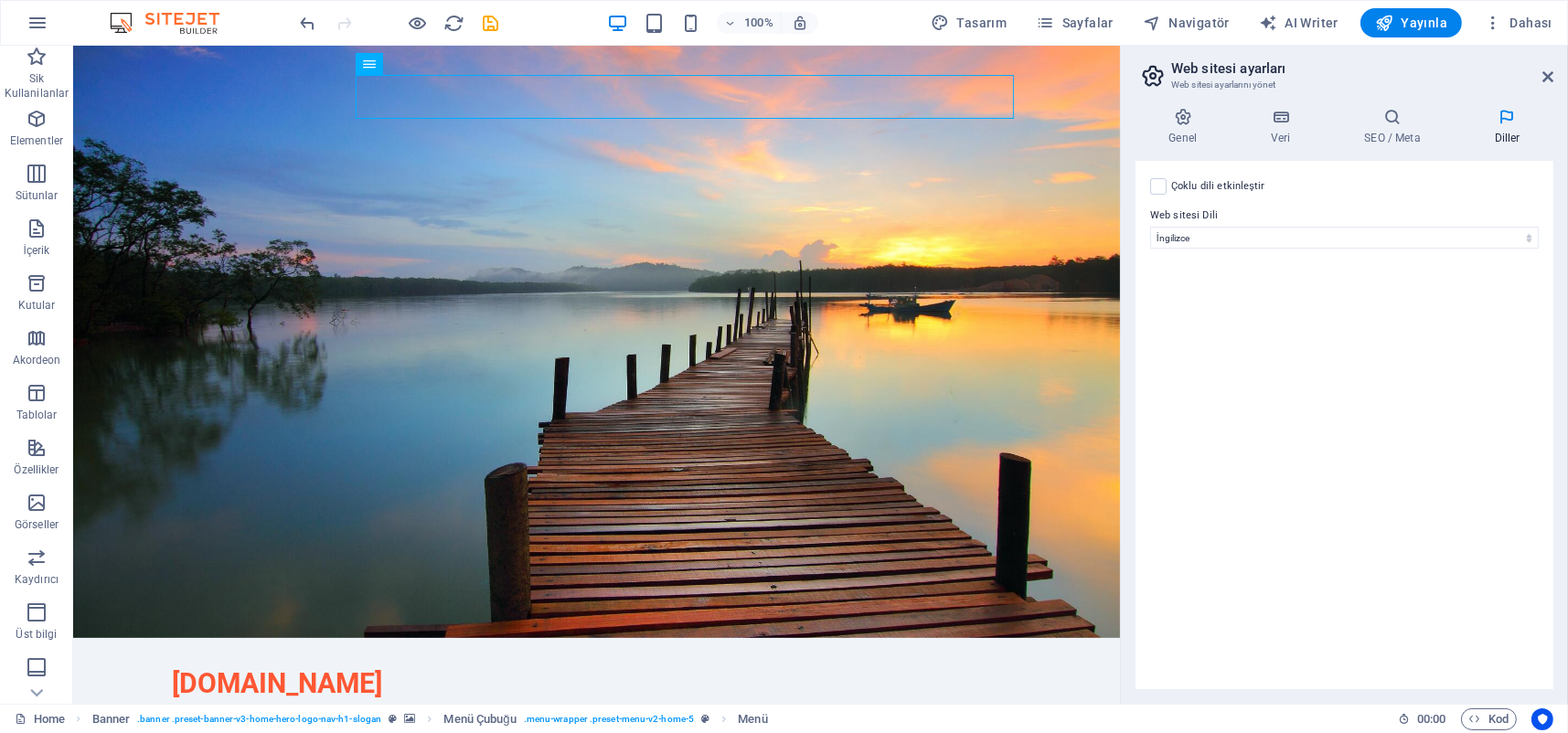
click at [1205, 183] on label "Çoklu dili etkinleştir Çoklu dili silmek için tek bir dil kalana kadar tüm dill…" at bounding box center [1218, 186] width 94 height 22
click at [0, 0] on input "Çoklu dili etkinleştir Çoklu dili silmek için tek bir dil kalana kadar tüm dill…" at bounding box center [0, 0] width 0 height 0
select select
click at [1205, 183] on label "Çoklu dili etkinleştir Çoklu dili silmek için tek bir dil kalana kadar tüm dill…" at bounding box center [1218, 186] width 94 height 22
click at [0, 0] on input "Çoklu dili etkinleştir Çoklu dili silmek için tek bir dil kalana kadar tüm dill…" at bounding box center [0, 0] width 0 height 0
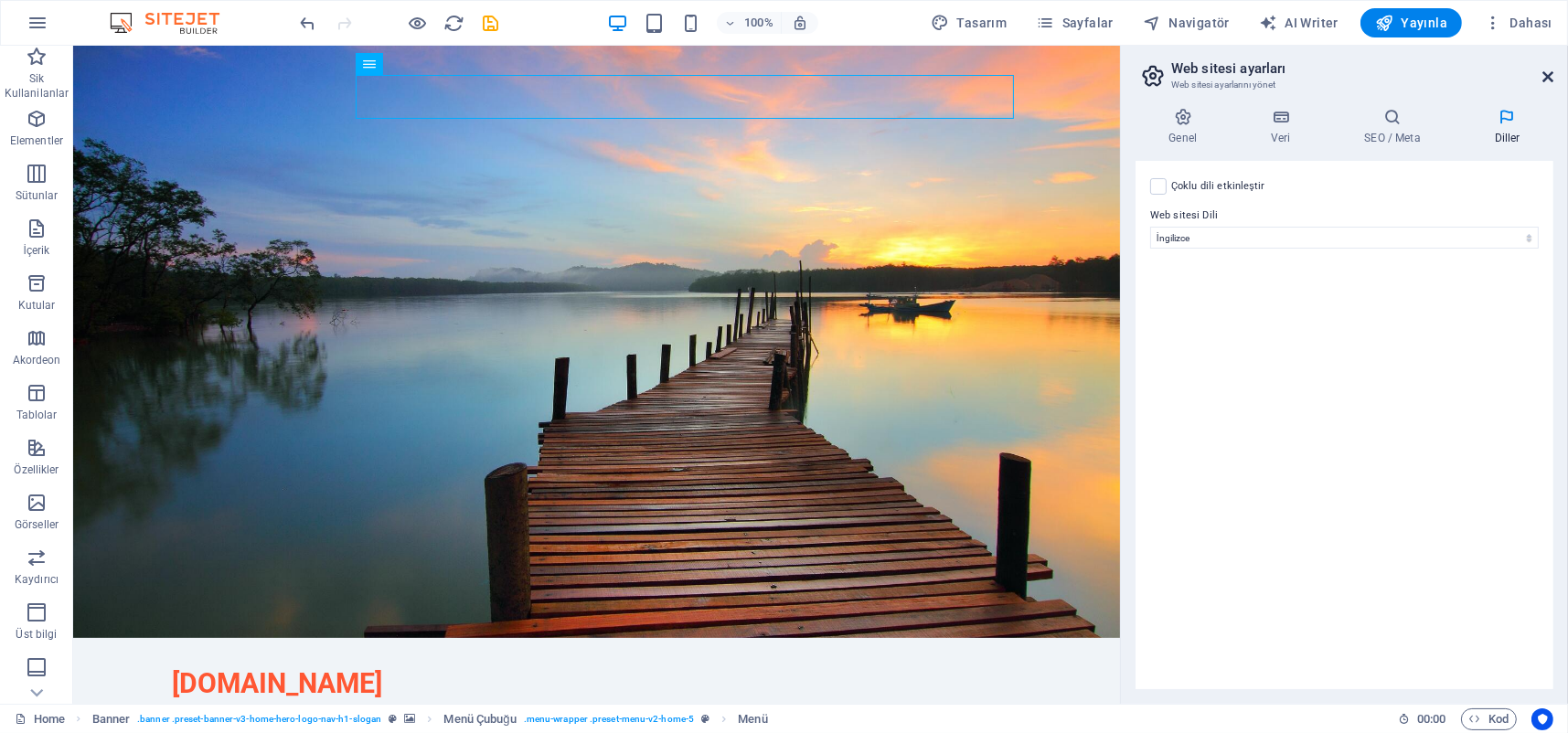
click at [1546, 79] on icon at bounding box center [1548, 77] width 11 height 15
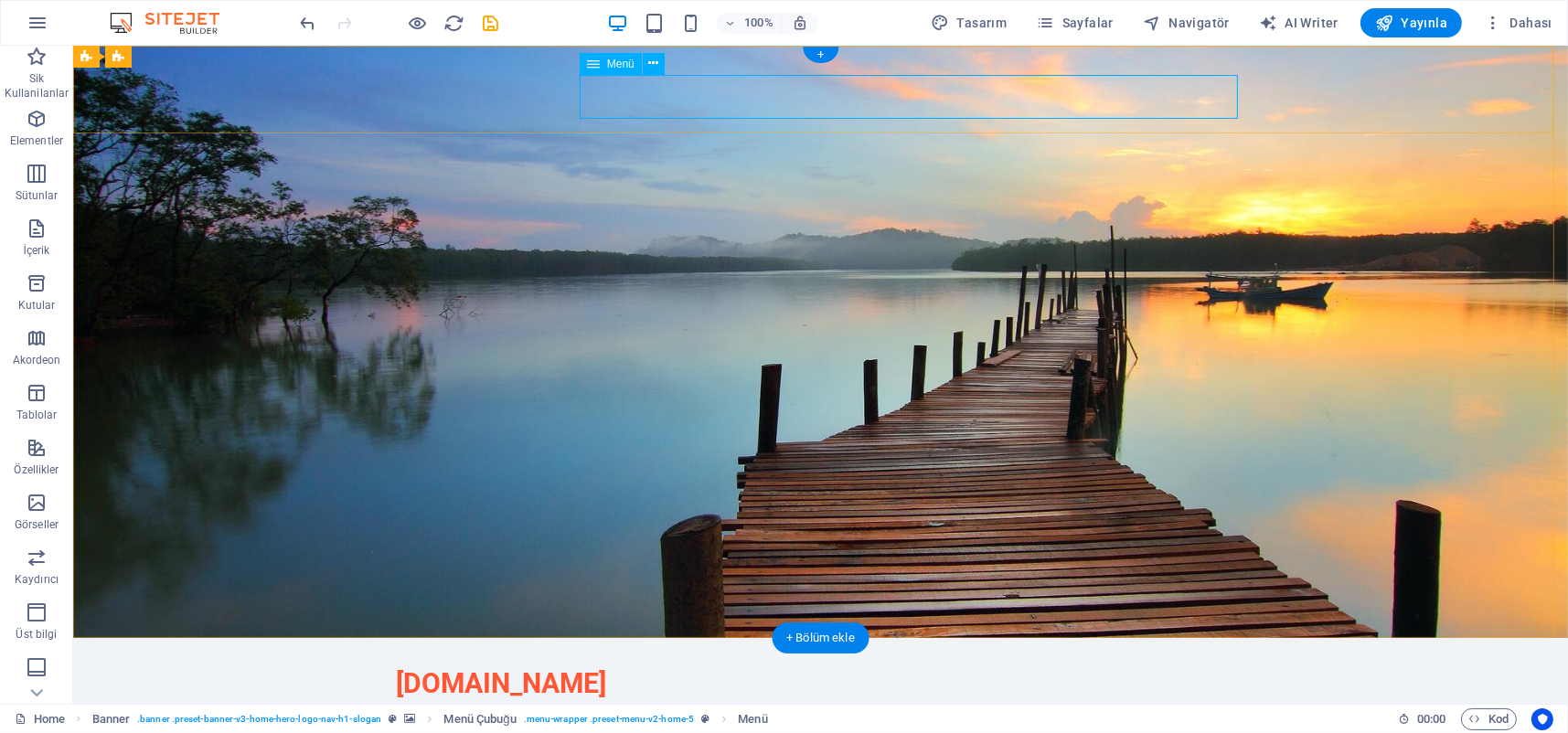
click at [912, 700] on nav "[PERSON_NAME] Hakkımızda Blog Bize Katılın İletişim" at bounding box center [819, 722] width 848 height 44
click at [44, 26] on icon "button" at bounding box center [37, 23] width 22 height 22
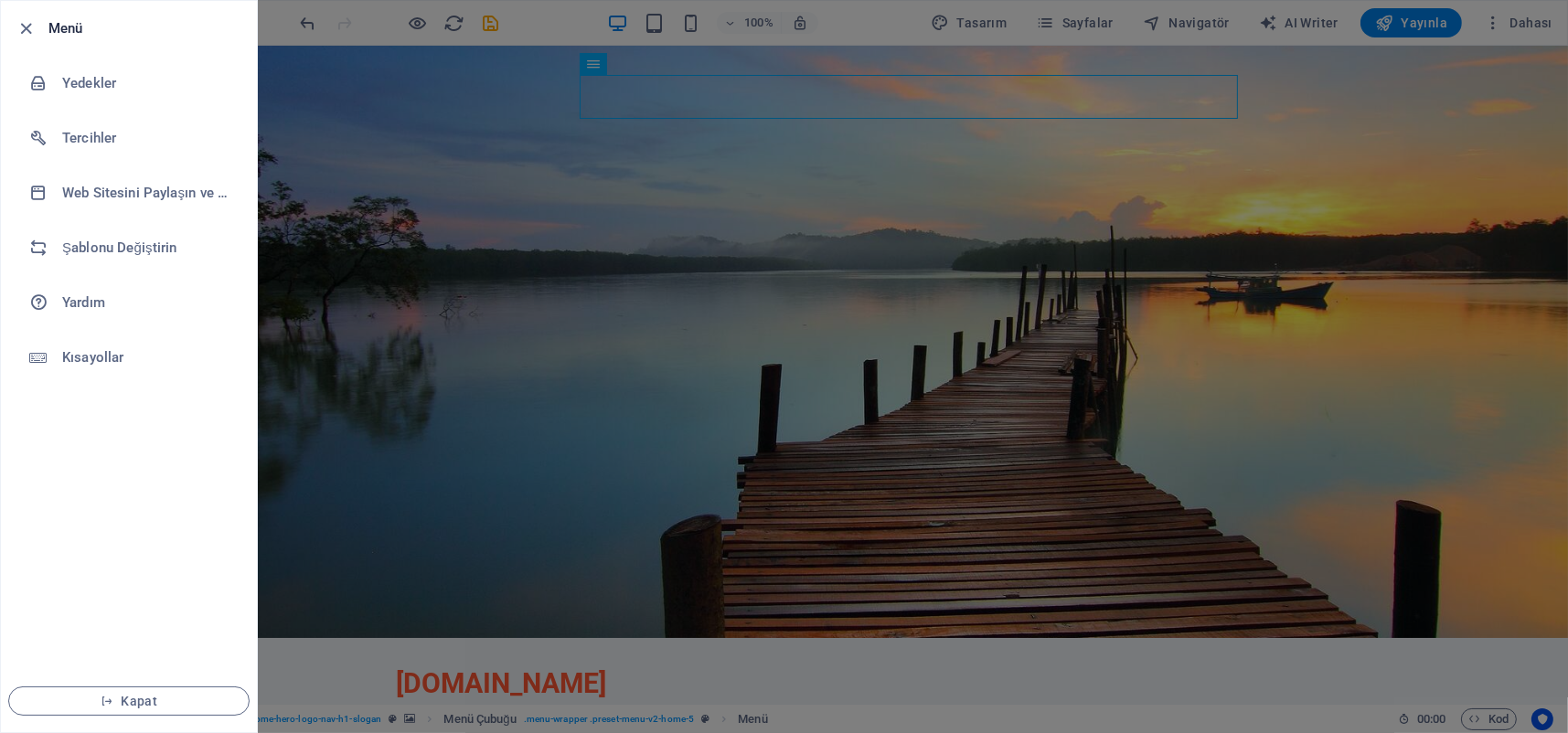
click at [407, 220] on div at bounding box center [784, 366] width 1568 height 733
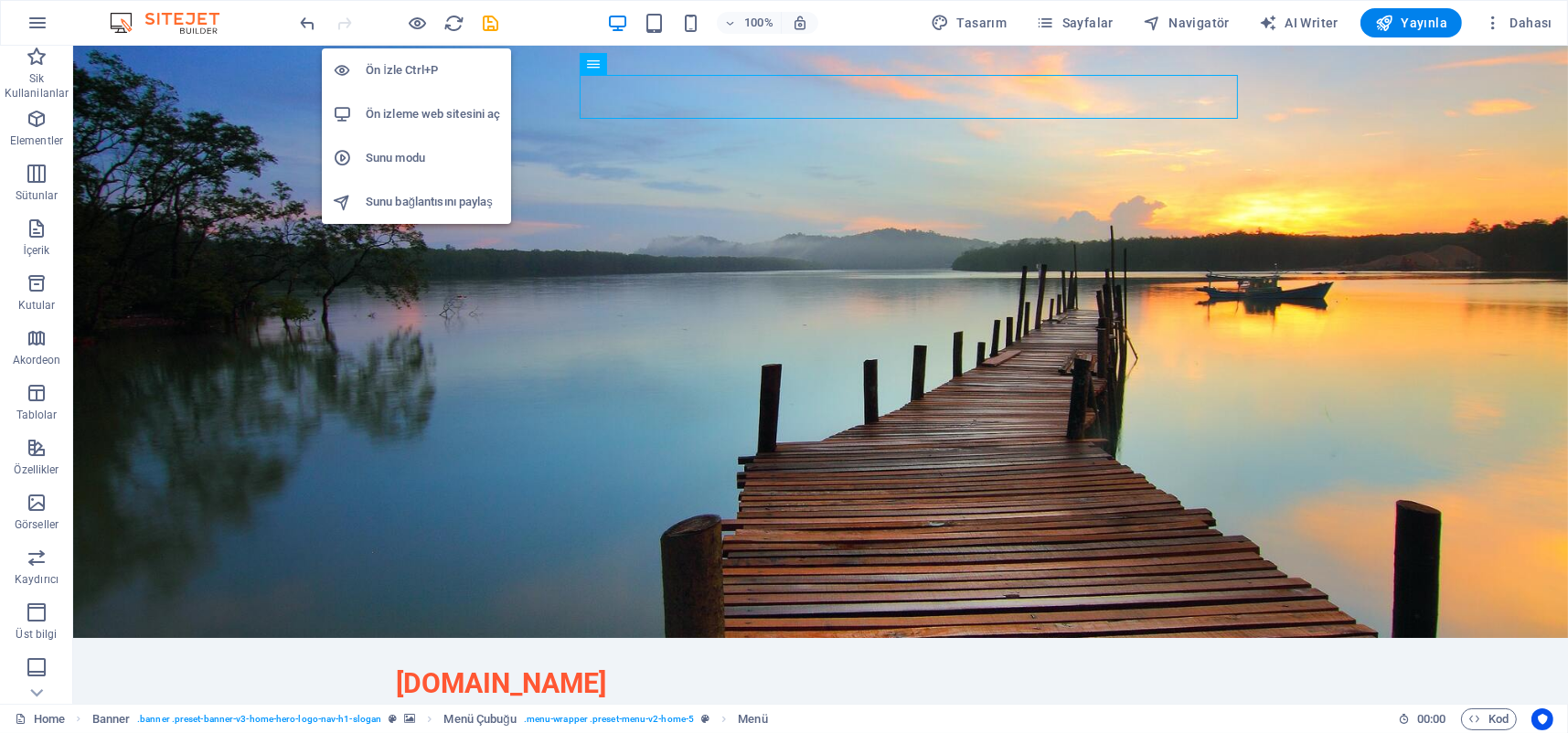
click at [423, 69] on h6 "Ön İzle Ctrl+P" at bounding box center [433, 71] width 134 height 22
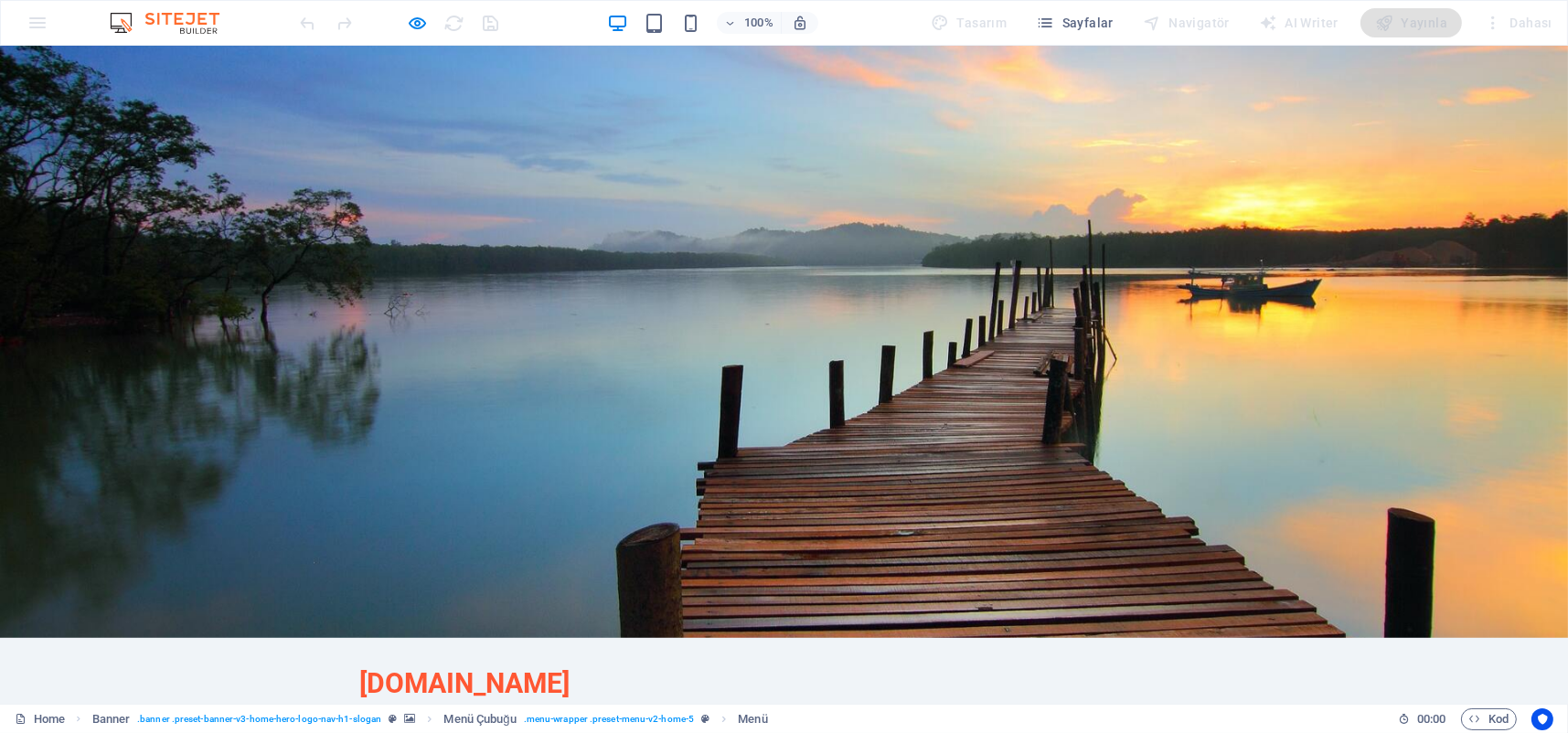
click at [776, 700] on link "Blog" at bounding box center [750, 722] width 53 height 44
